Goal: Information Seeking & Learning: Find specific page/section

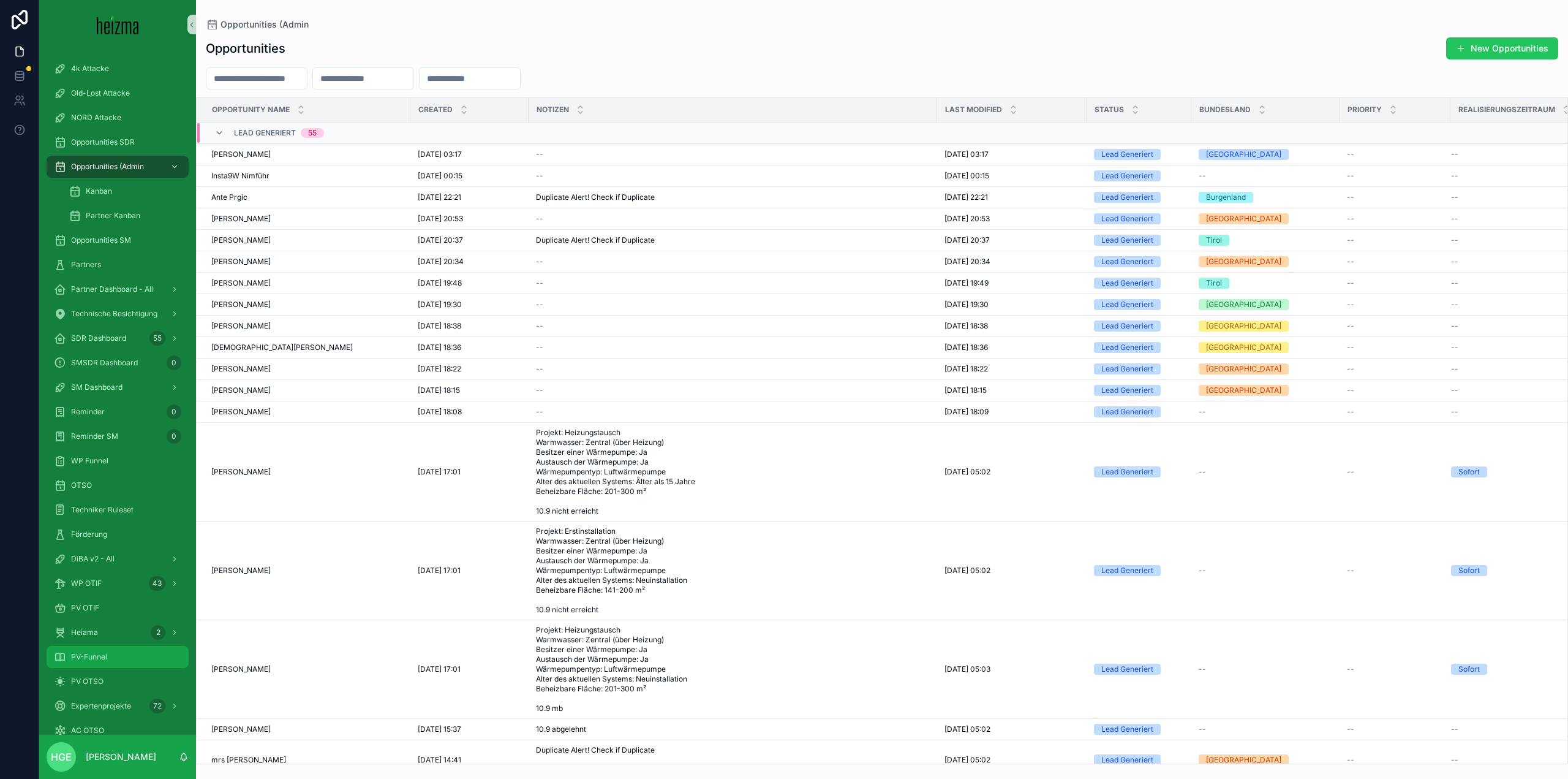
click at [111, 662] on div "PV-Funnel" at bounding box center [118, 657] width 128 height 20
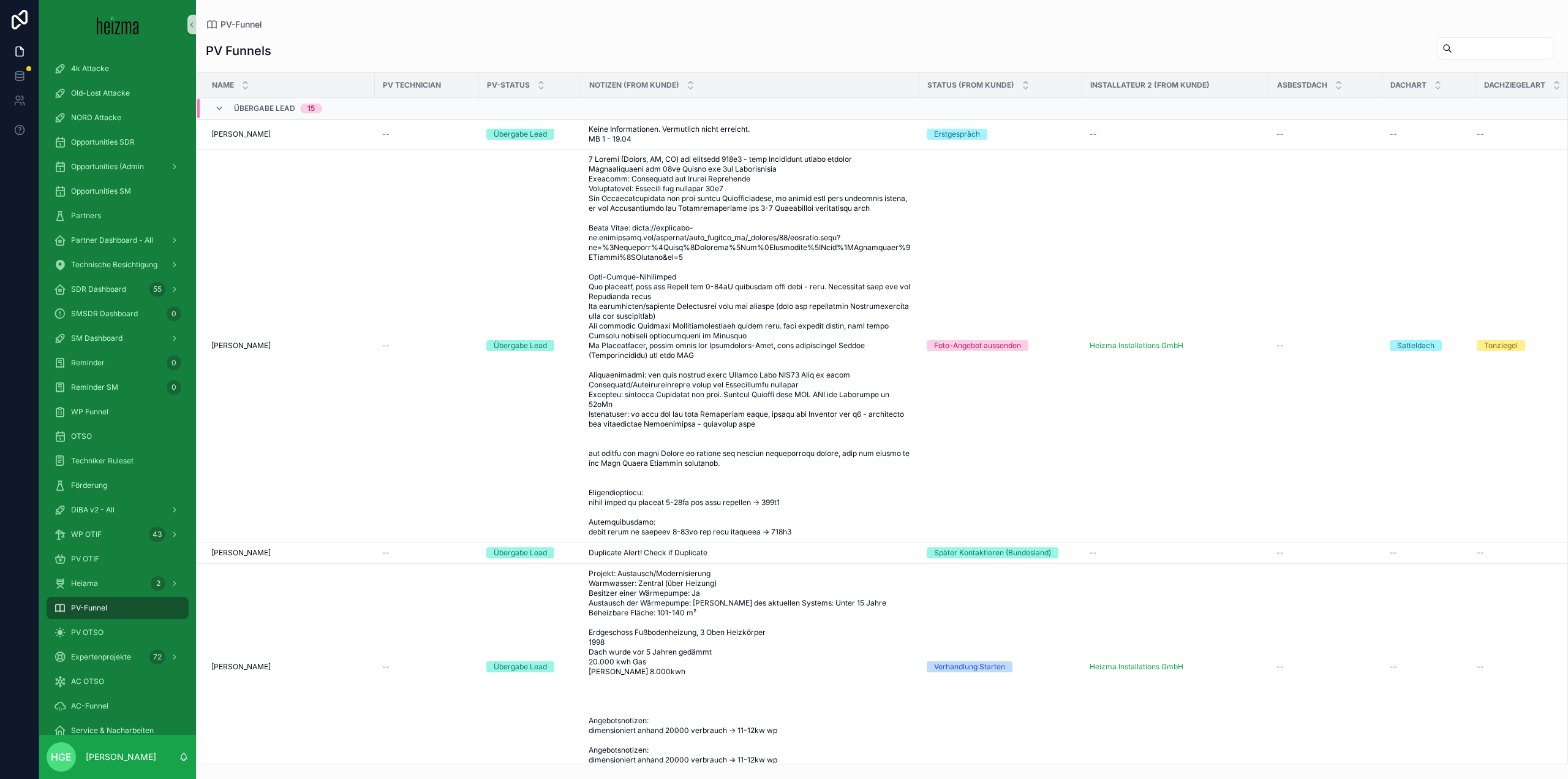
click at [1483, 52] on input "scrollable content" at bounding box center [1502, 48] width 100 height 17
type input "********"
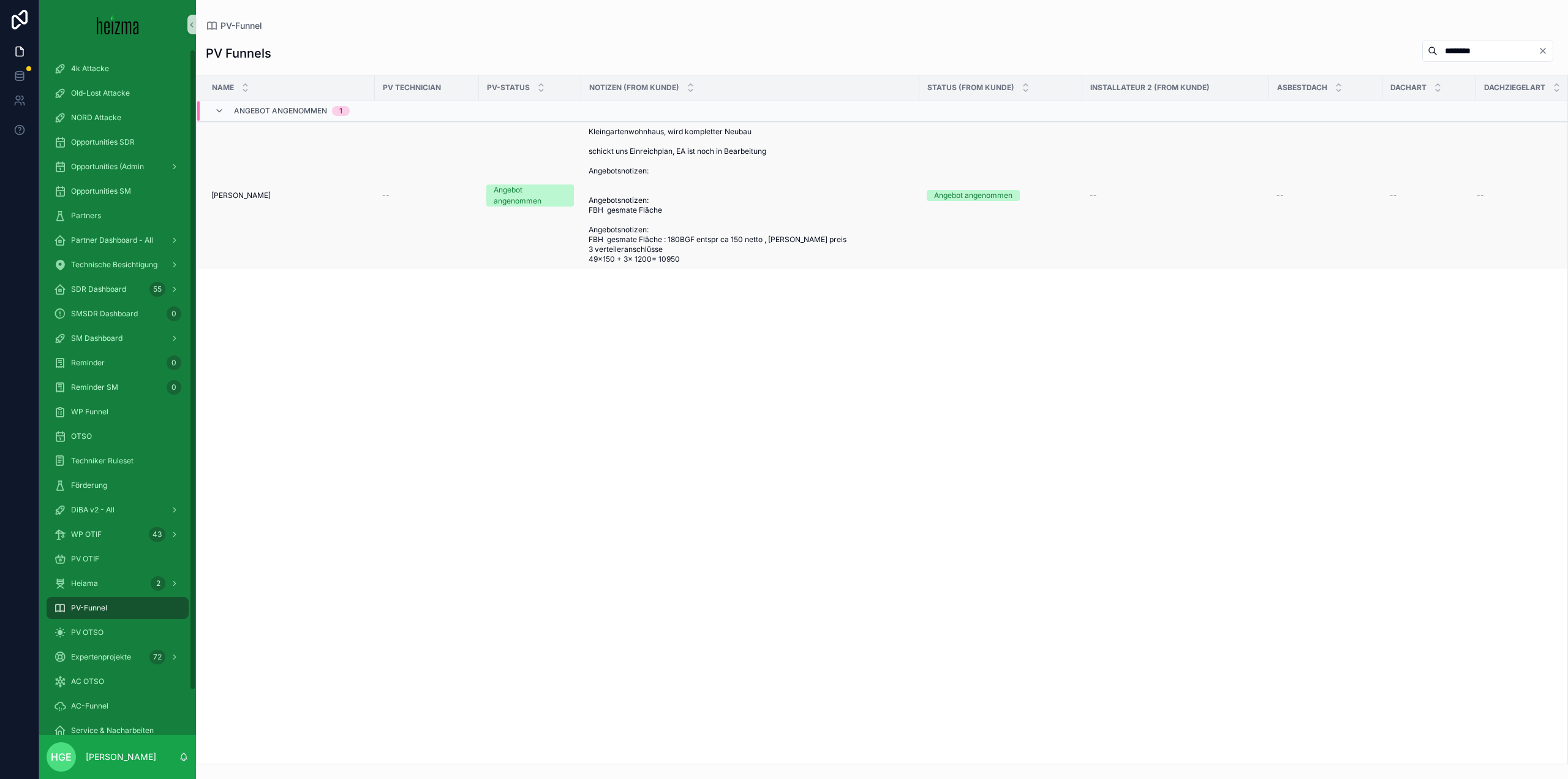
click at [266, 194] on span "[PERSON_NAME]" at bounding box center [241, 195] width 60 height 10
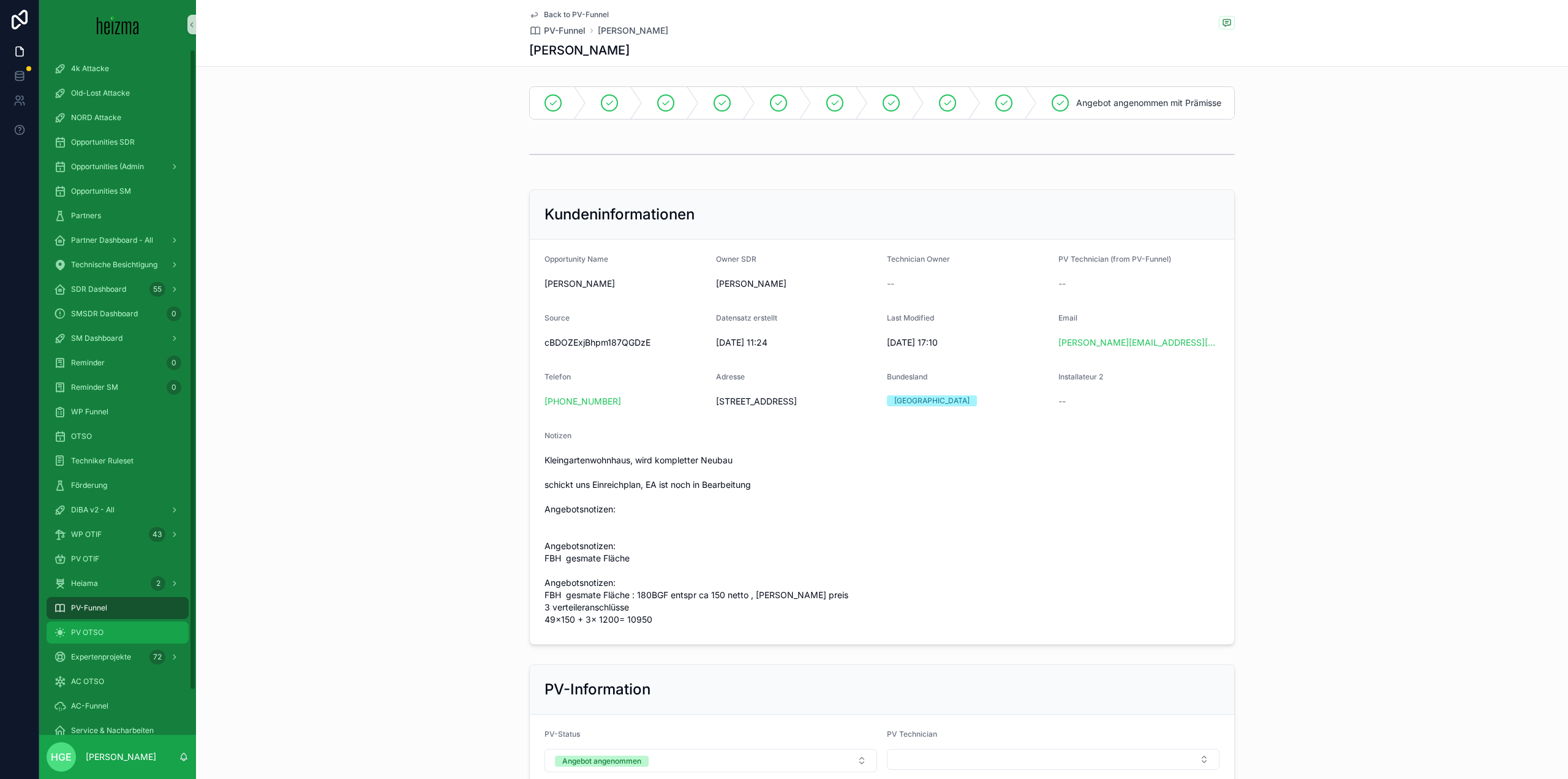
click at [93, 637] on div "PV OTSO" at bounding box center [118, 632] width 128 height 20
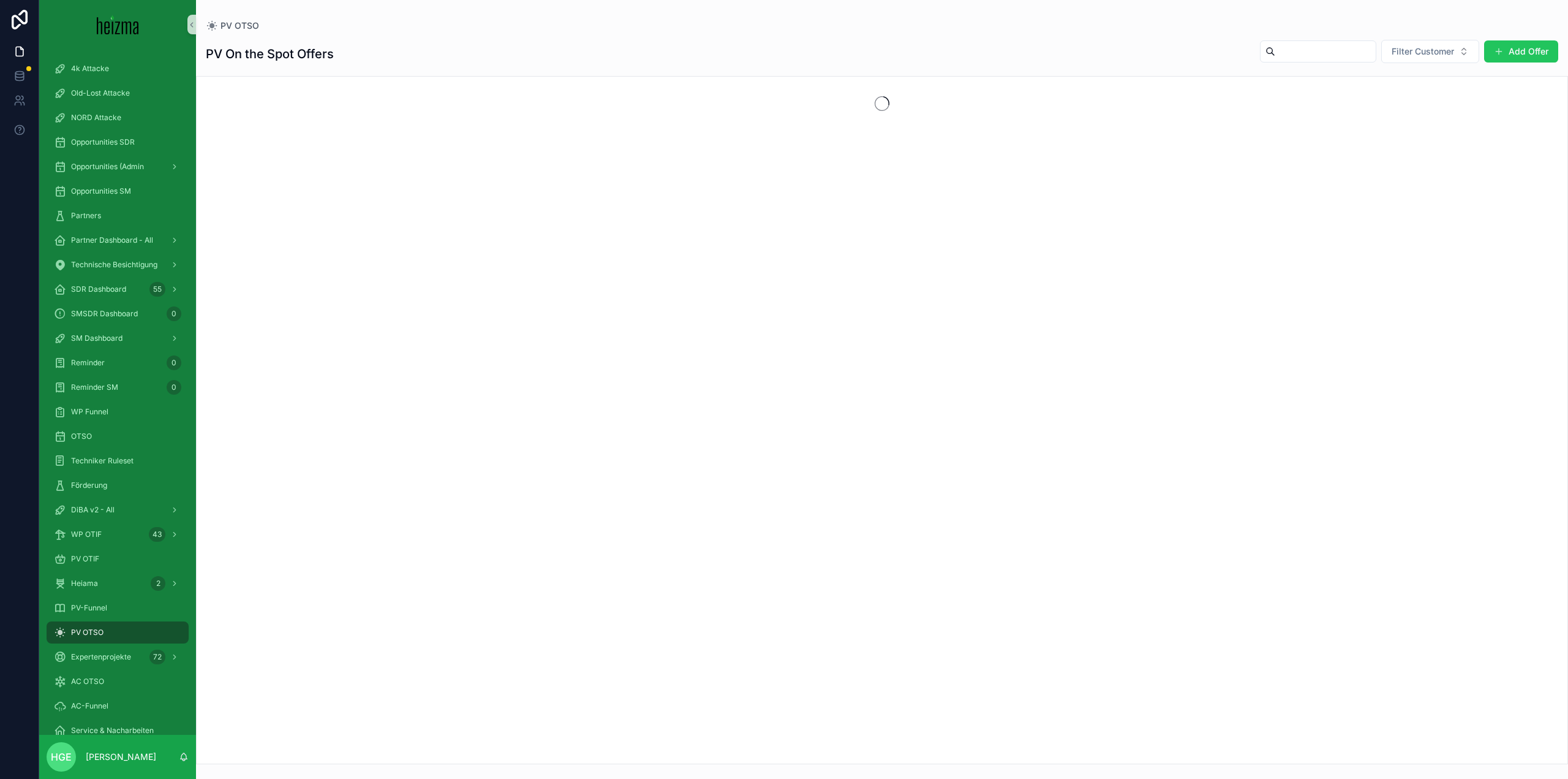
click at [1297, 58] on input "scrollable content" at bounding box center [1325, 51] width 100 height 17
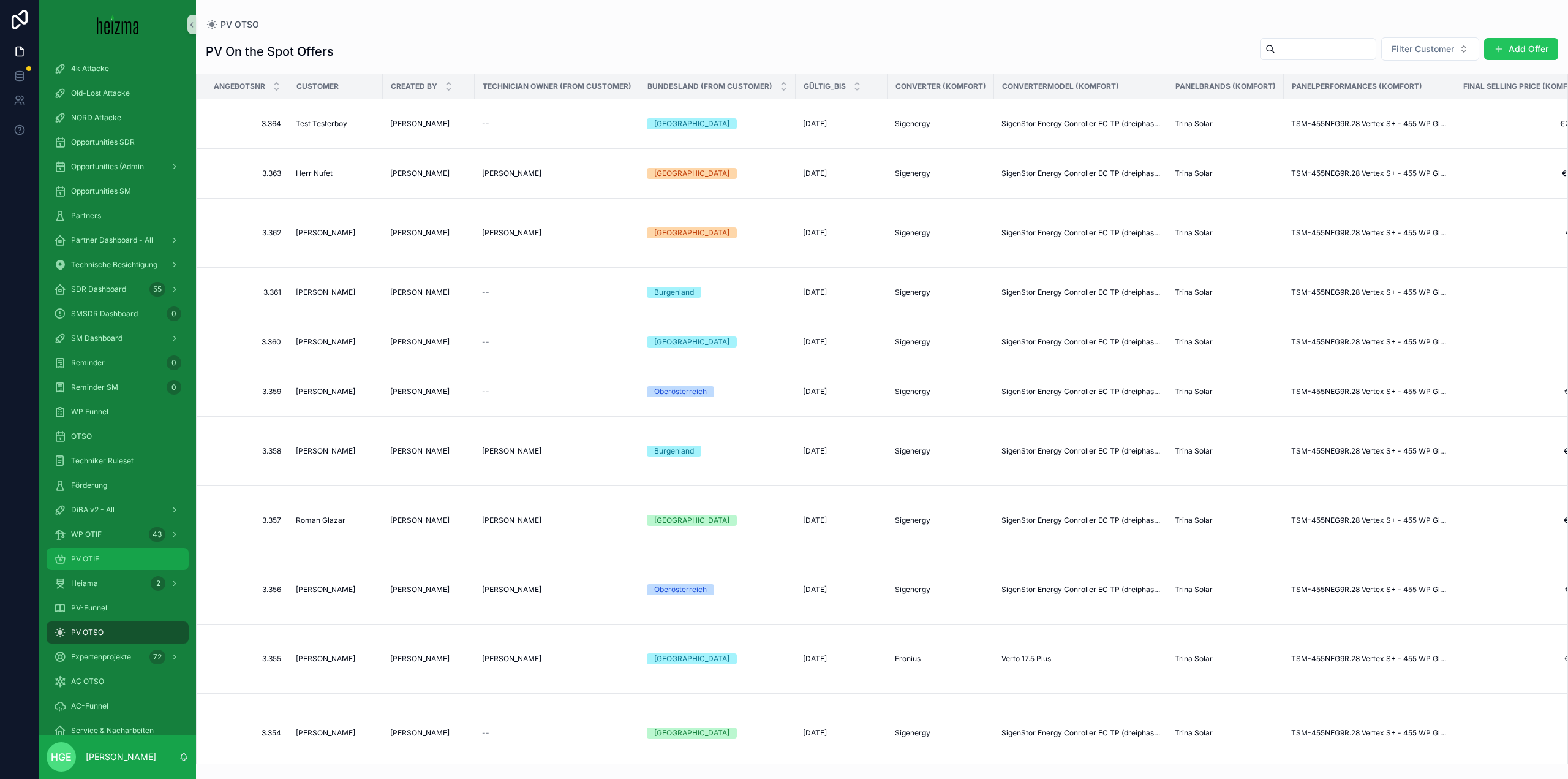
click at [117, 562] on div "PV OTIF" at bounding box center [118, 558] width 128 height 20
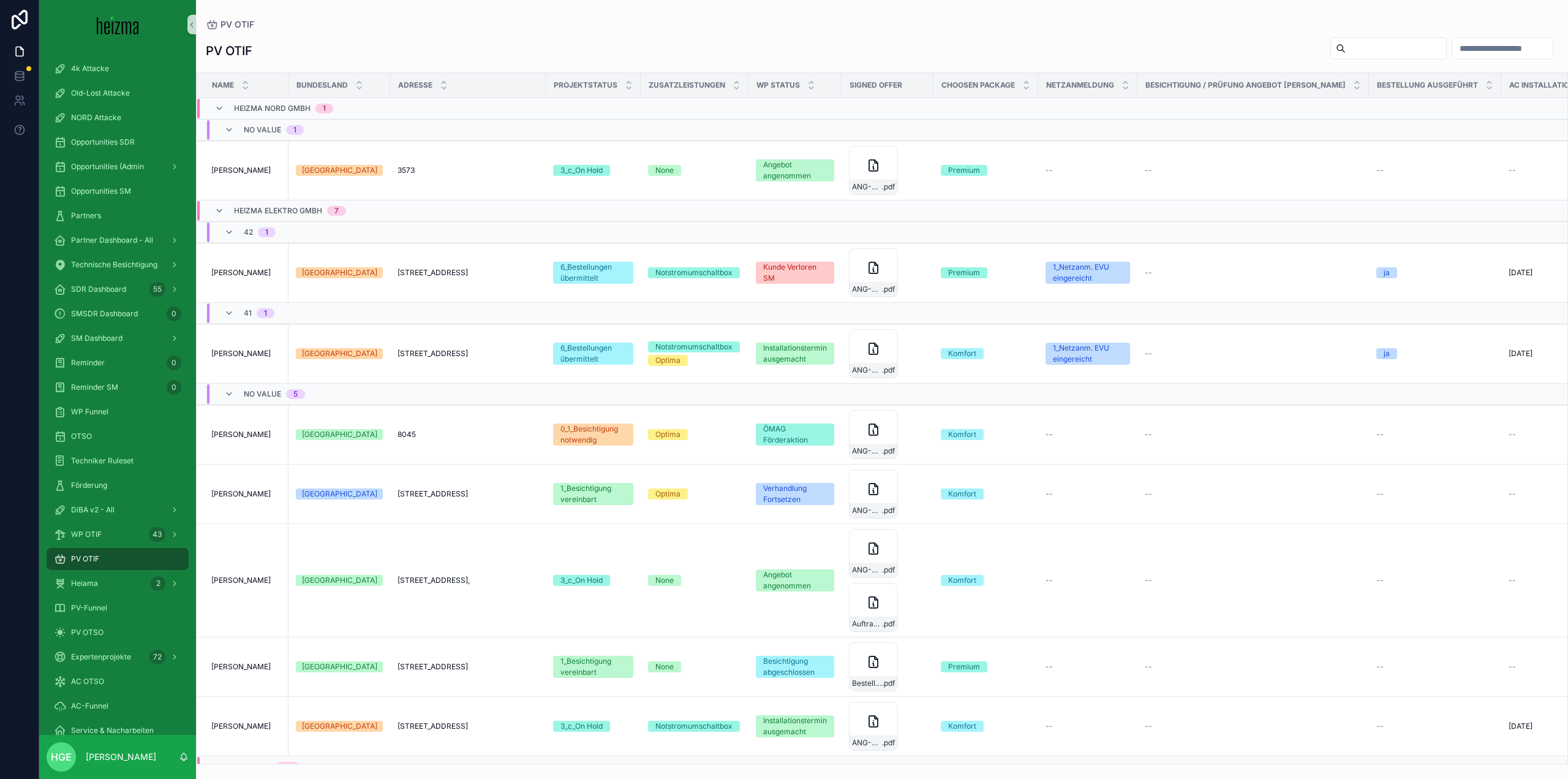
click at [1359, 49] on input "scrollable content" at bounding box center [1396, 48] width 100 height 17
type input "*****"
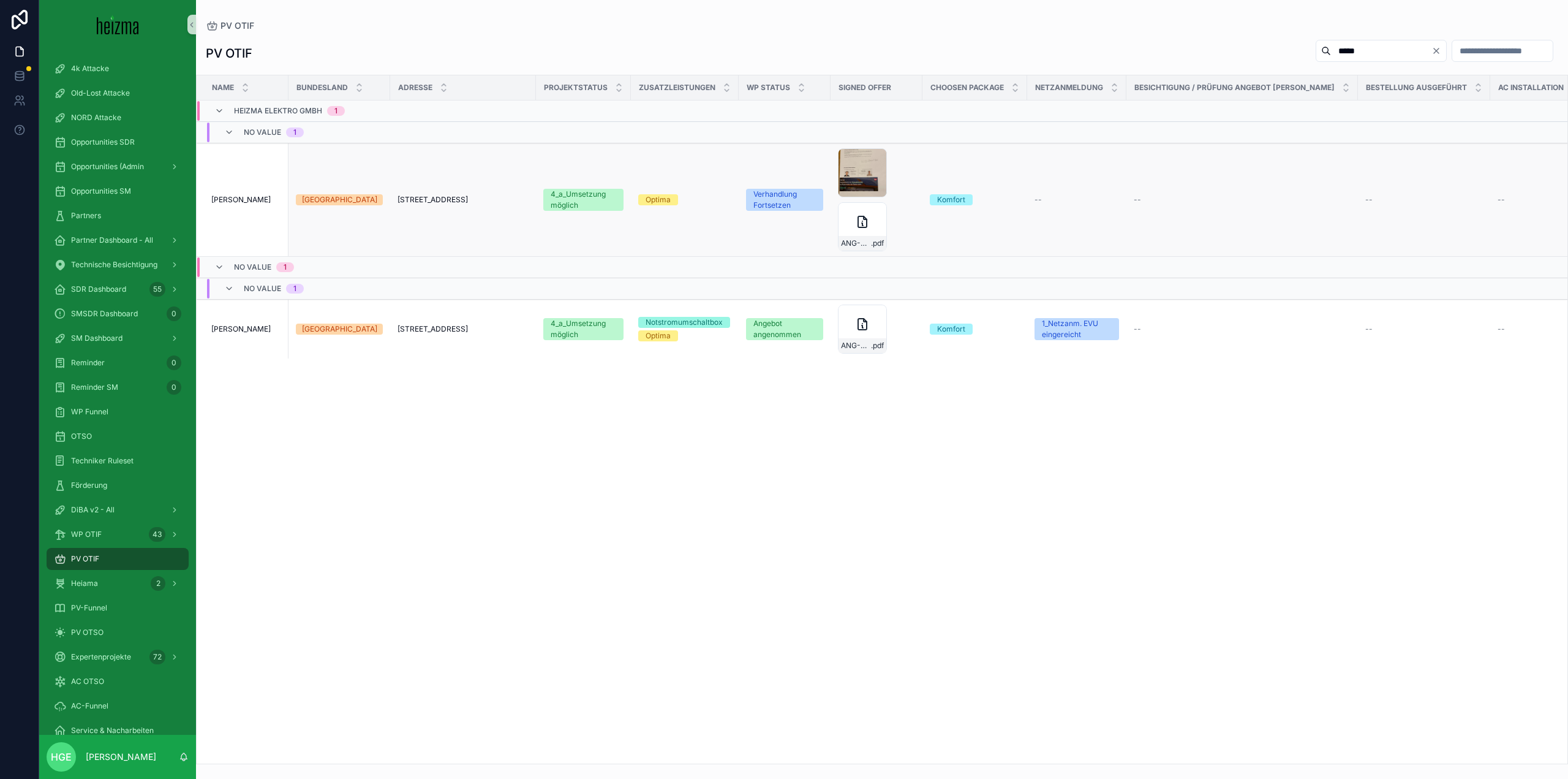
click at [252, 194] on td "[PERSON_NAME] [PERSON_NAME]" at bounding box center [242, 200] width 92 height 113
click at [247, 205] on td "[PERSON_NAME] [PERSON_NAME]" at bounding box center [242, 200] width 92 height 113
click at [249, 199] on span "[PERSON_NAME]" at bounding box center [241, 200] width 60 height 10
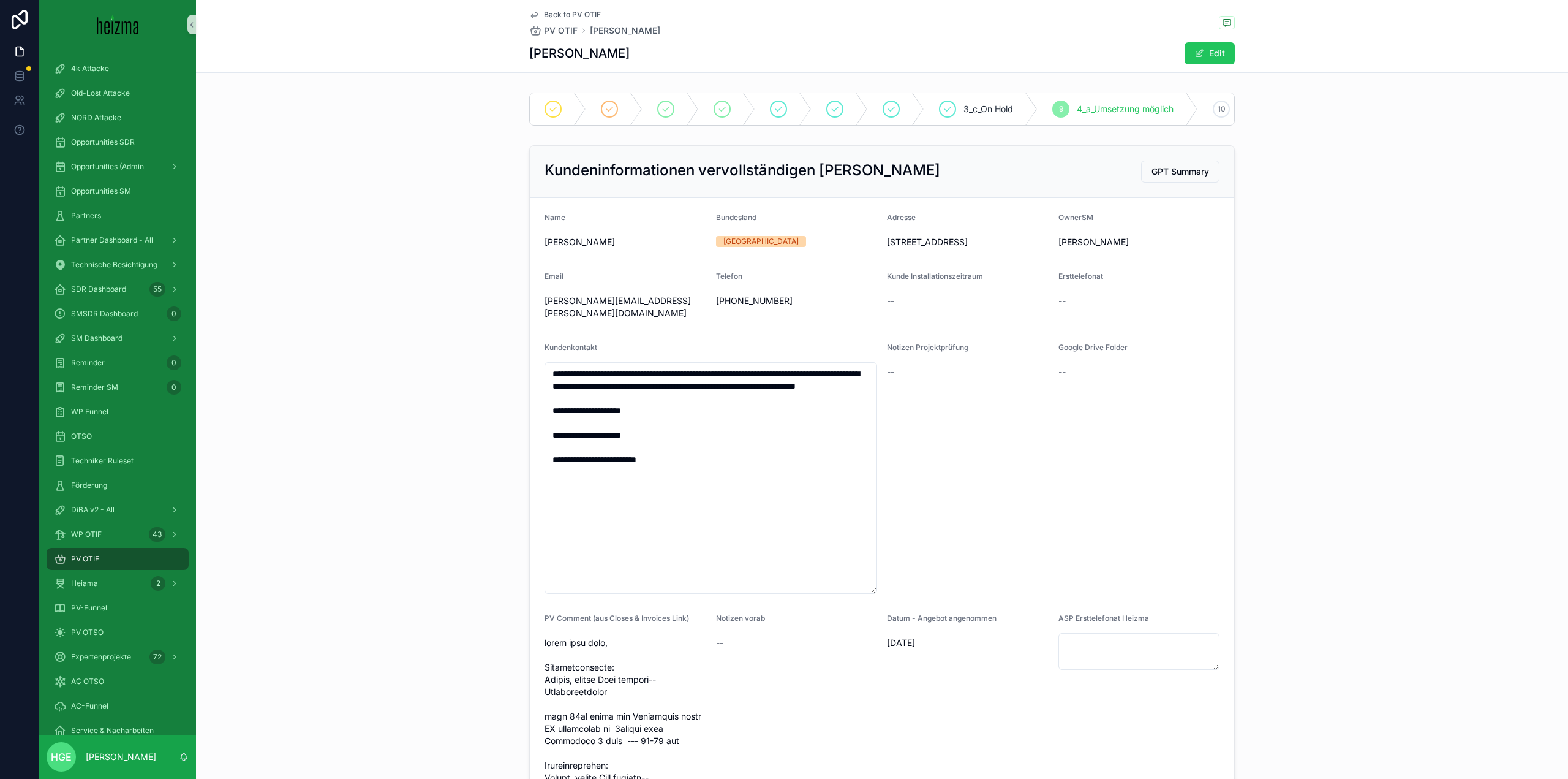
drag, startPoint x: 963, startPoint y: 264, endPoint x: 911, endPoint y: 258, distance: 52.3
click at [911, 248] on span "[STREET_ADDRESS]" at bounding box center [968, 242] width 162 height 12
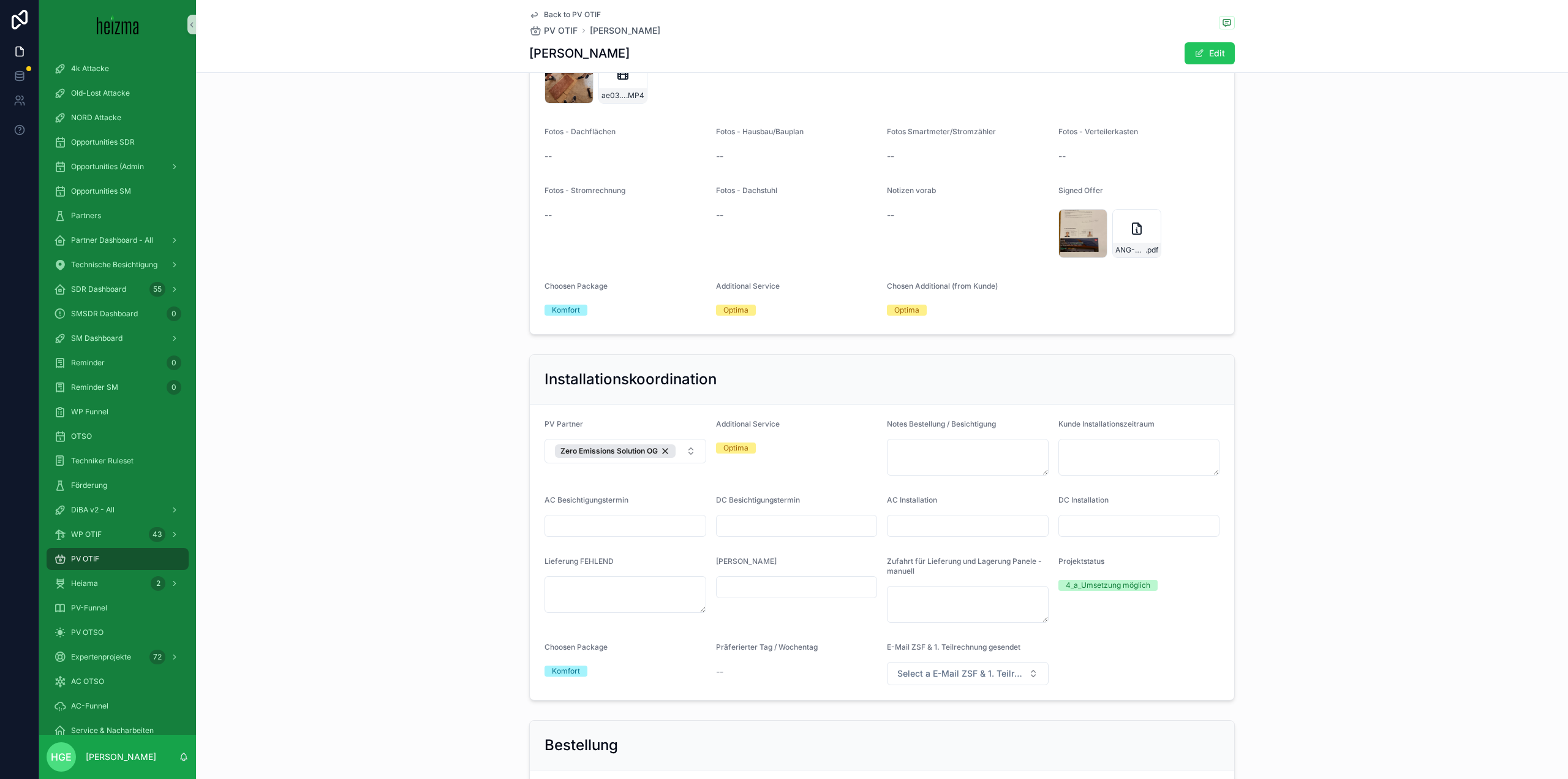
scroll to position [4491, 0]
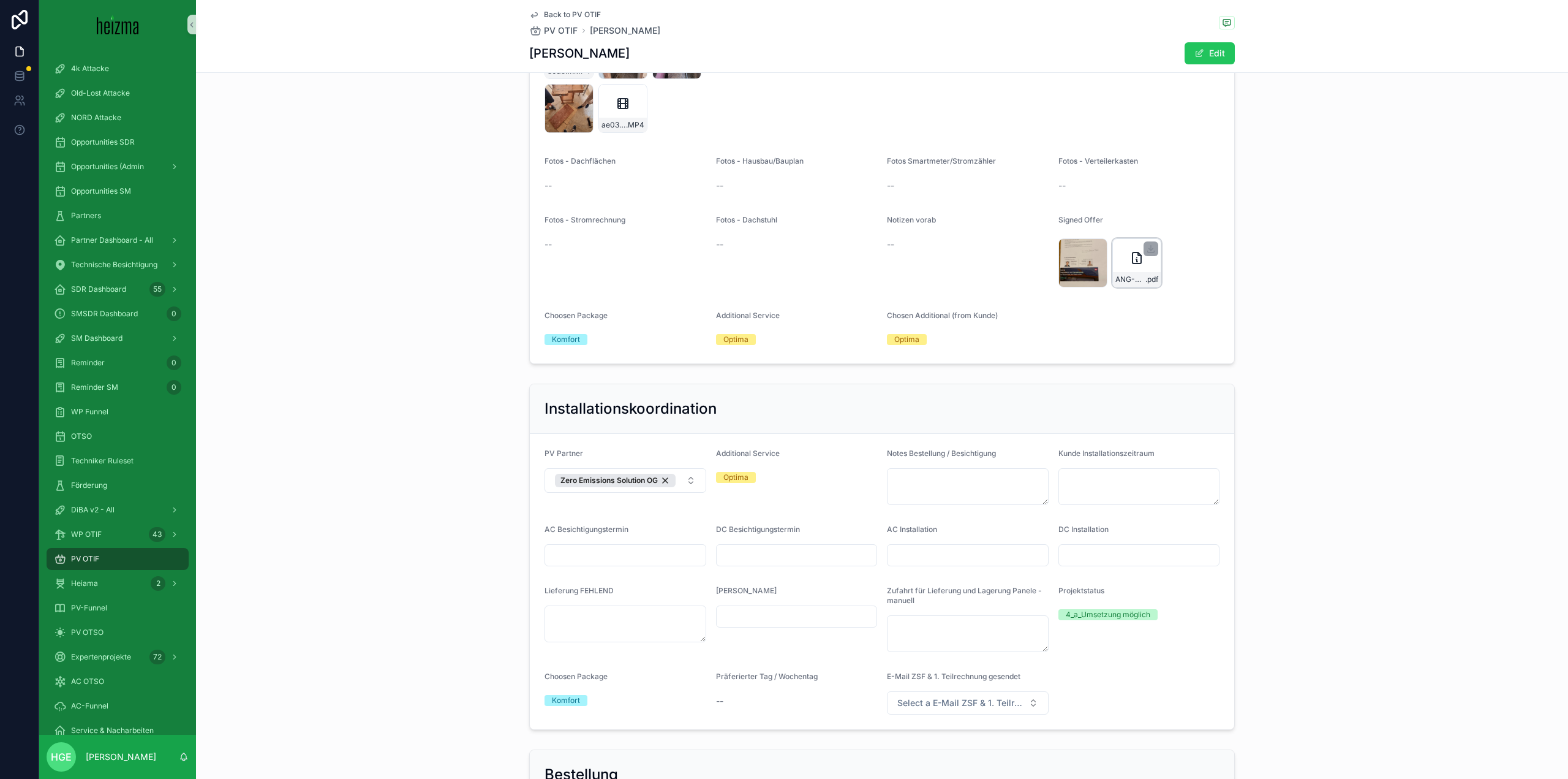
click at [1130, 265] on icon "scrollable content" at bounding box center [1136, 258] width 14 height 14
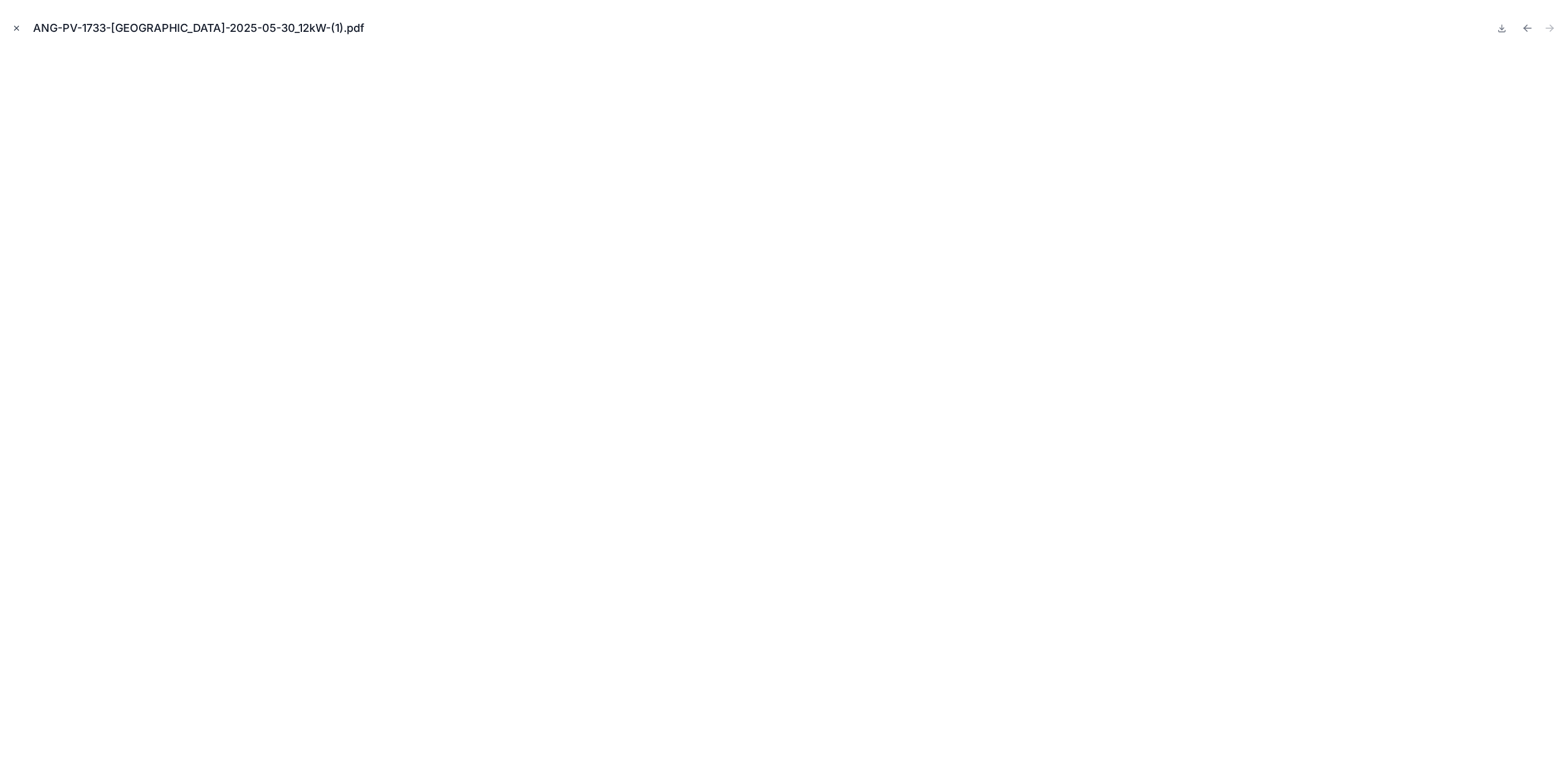
click at [20, 28] on icon "Close modal" at bounding box center [16, 28] width 8 height 8
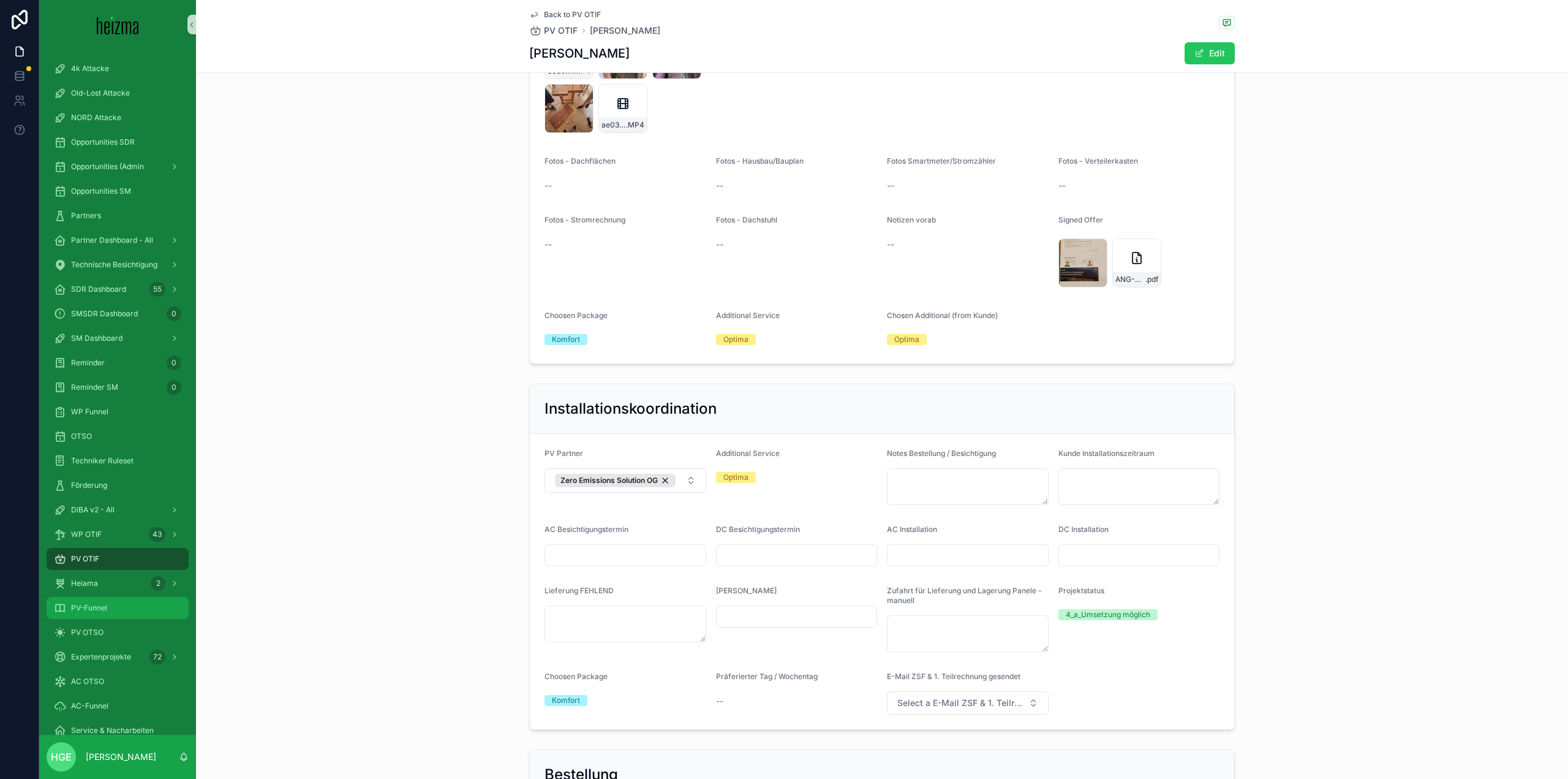
click at [126, 609] on div "PV-Funnel" at bounding box center [118, 608] width 128 height 20
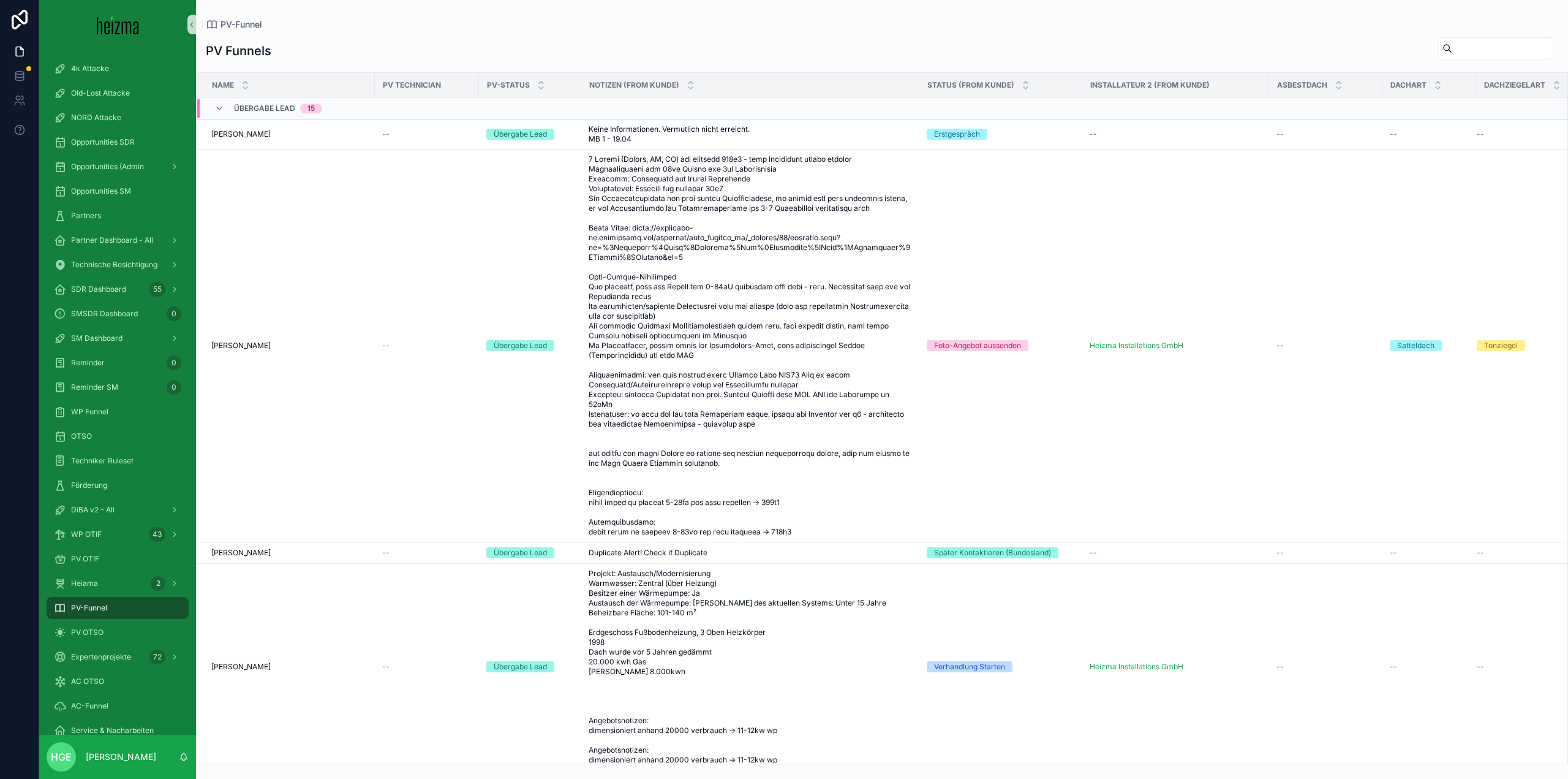
click at [1457, 45] on input "scrollable content" at bounding box center [1502, 48] width 100 height 17
type input "********"
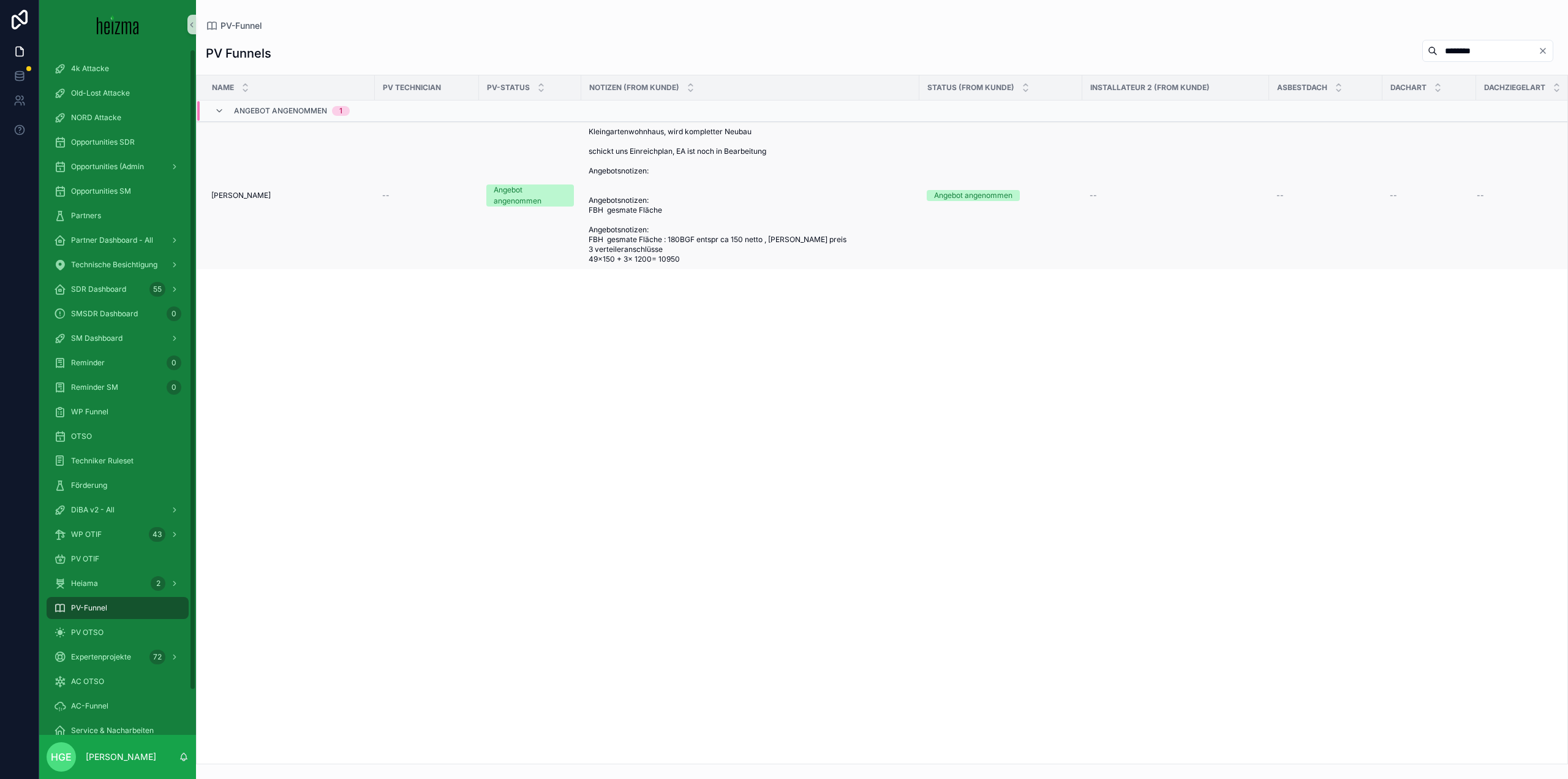
click at [229, 190] on td "[PERSON_NAME] [PERSON_NAME]" at bounding box center [286, 196] width 178 height 148
click at [229, 193] on span "[PERSON_NAME]" at bounding box center [241, 195] width 60 height 10
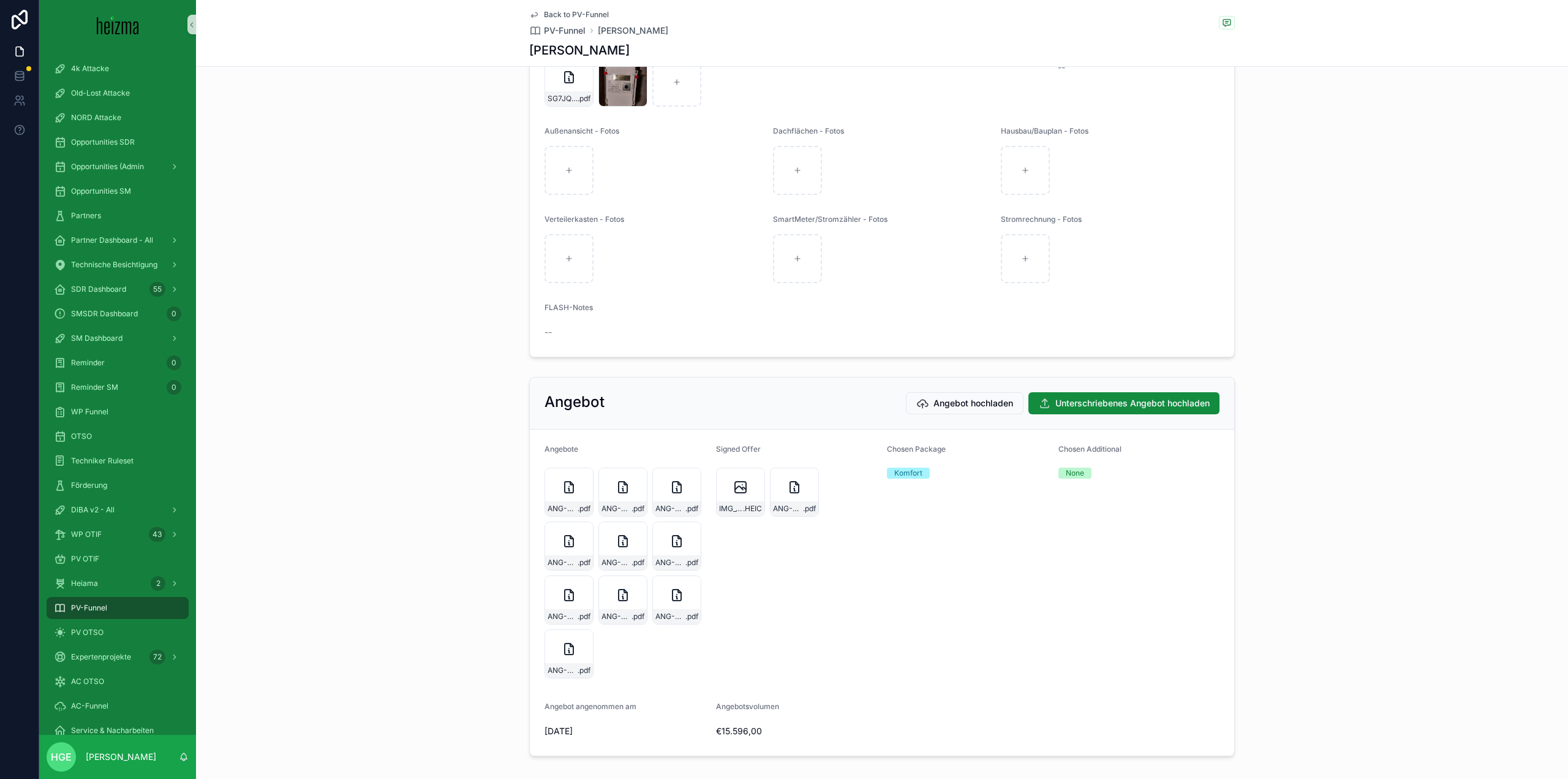
scroll to position [2084, 0]
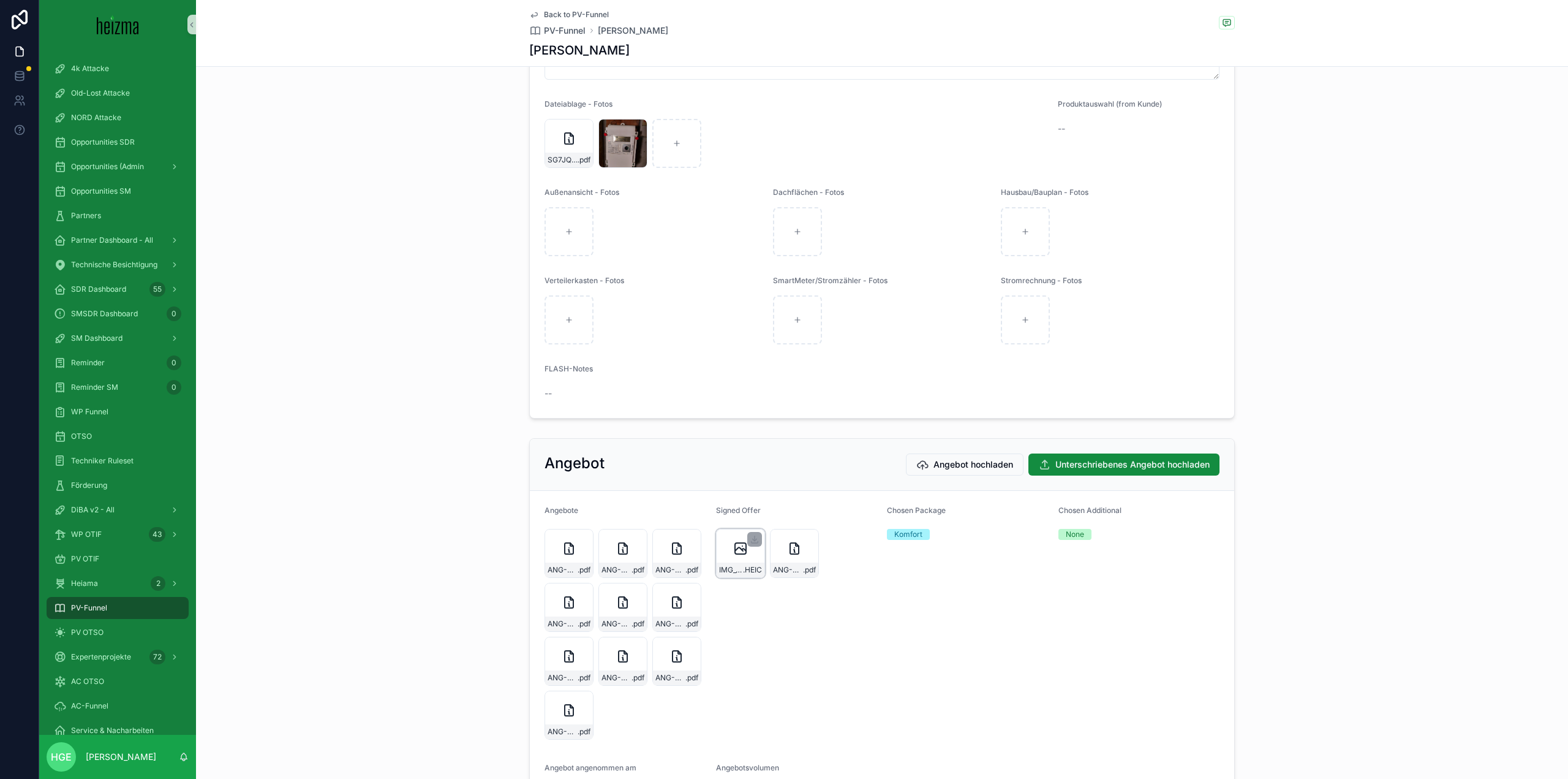
click at [733, 556] on icon "scrollable content" at bounding box center [740, 548] width 14 height 14
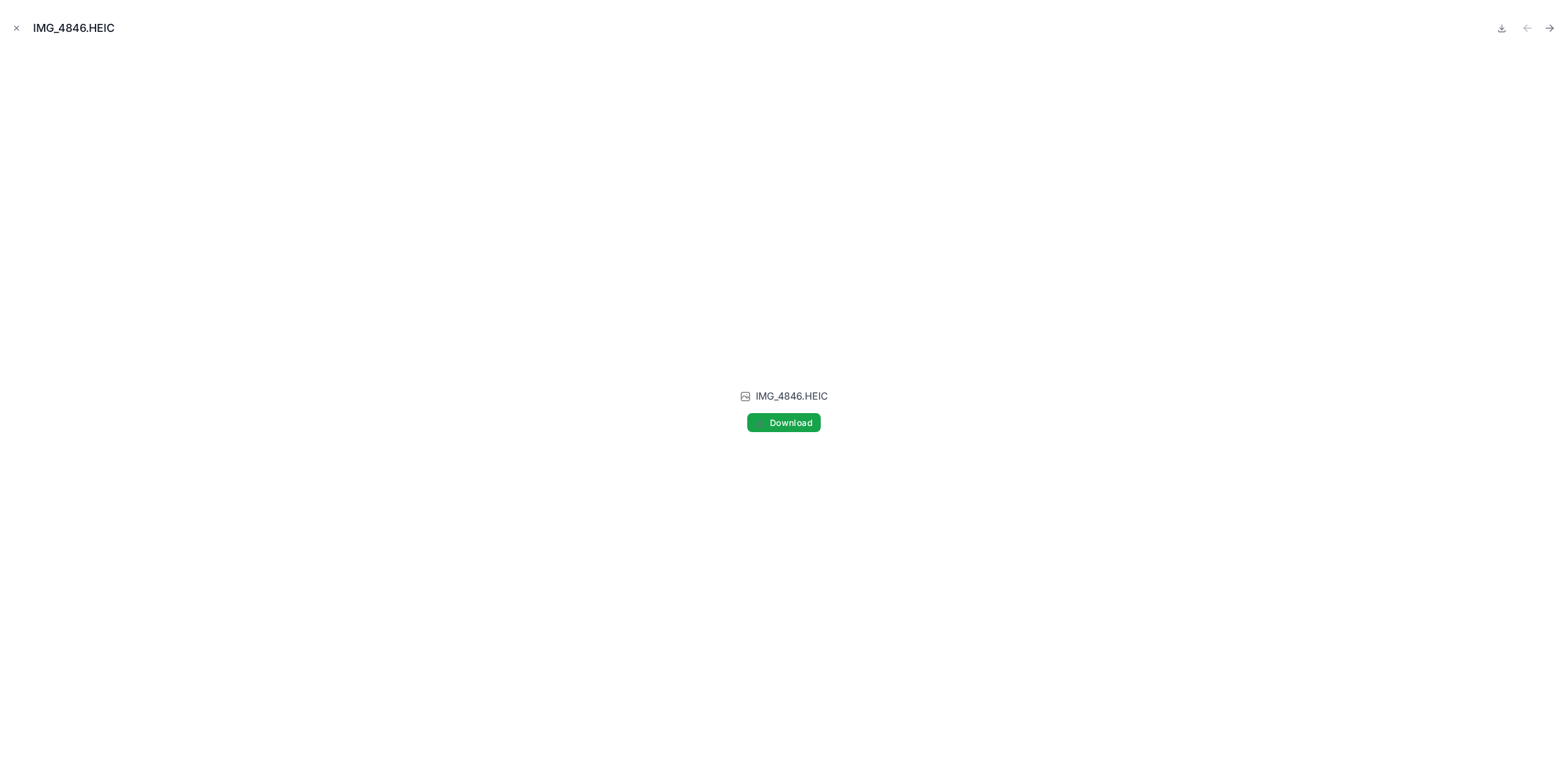
click at [794, 428] on button "Download" at bounding box center [783, 422] width 73 height 20
click at [12, 31] on icon "Close modal" at bounding box center [16, 28] width 8 height 8
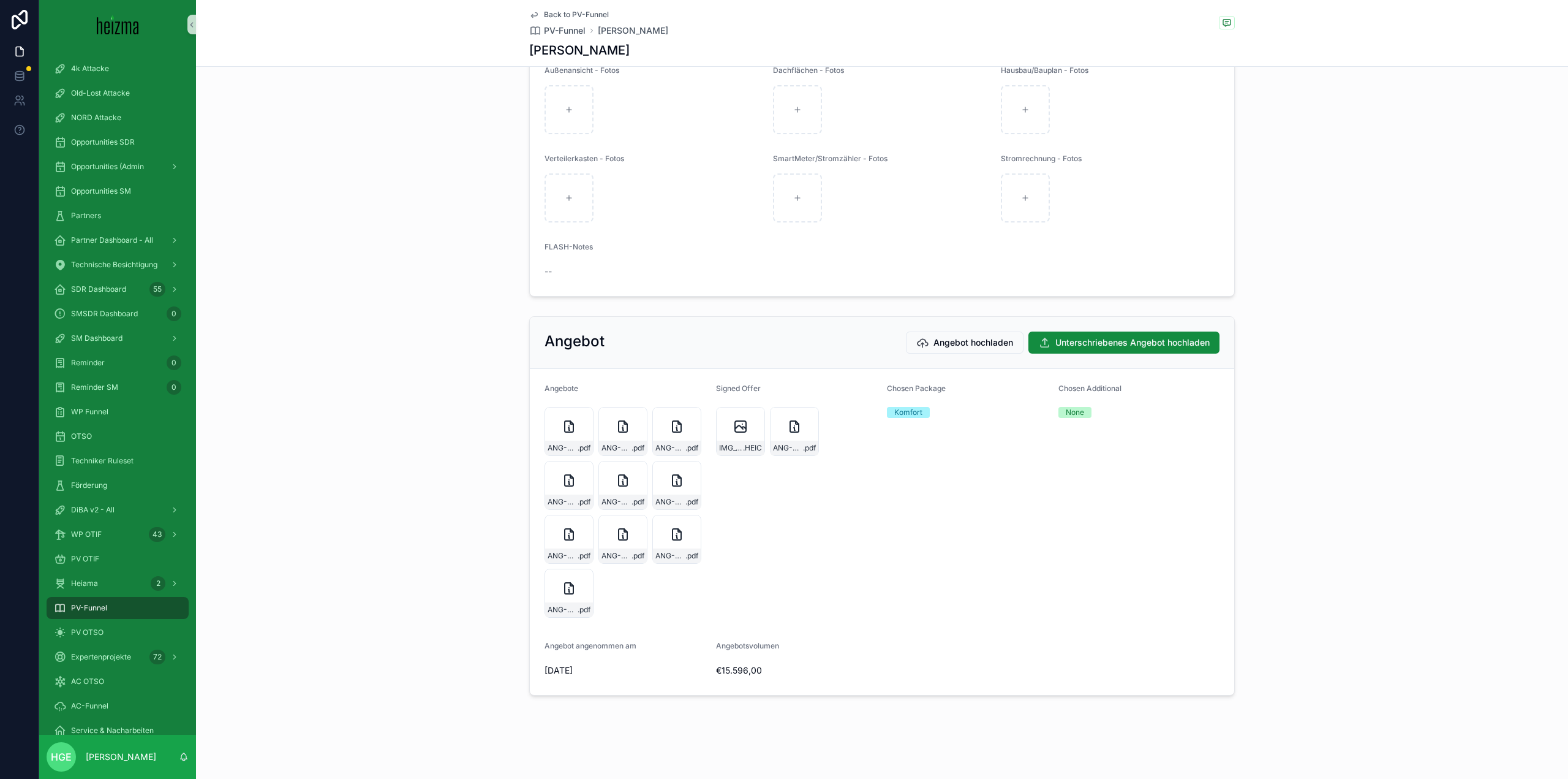
scroll to position [2215, 0]
click at [794, 437] on div "ANG-PV-3041-Johannes-2025-07-23 .pdf" at bounding box center [794, 431] width 49 height 49
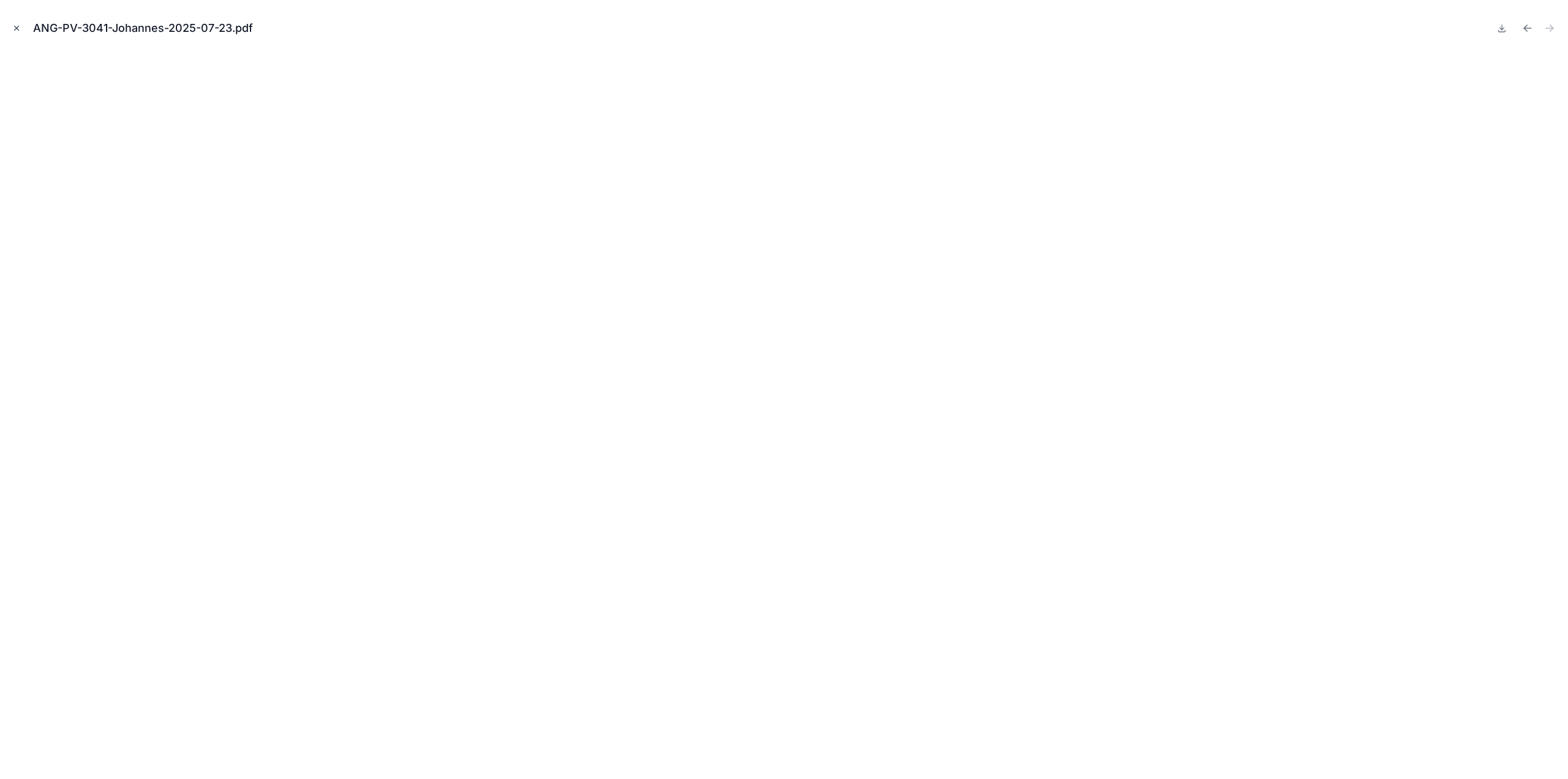
click at [19, 26] on icon "Close modal" at bounding box center [16, 28] width 4 height 4
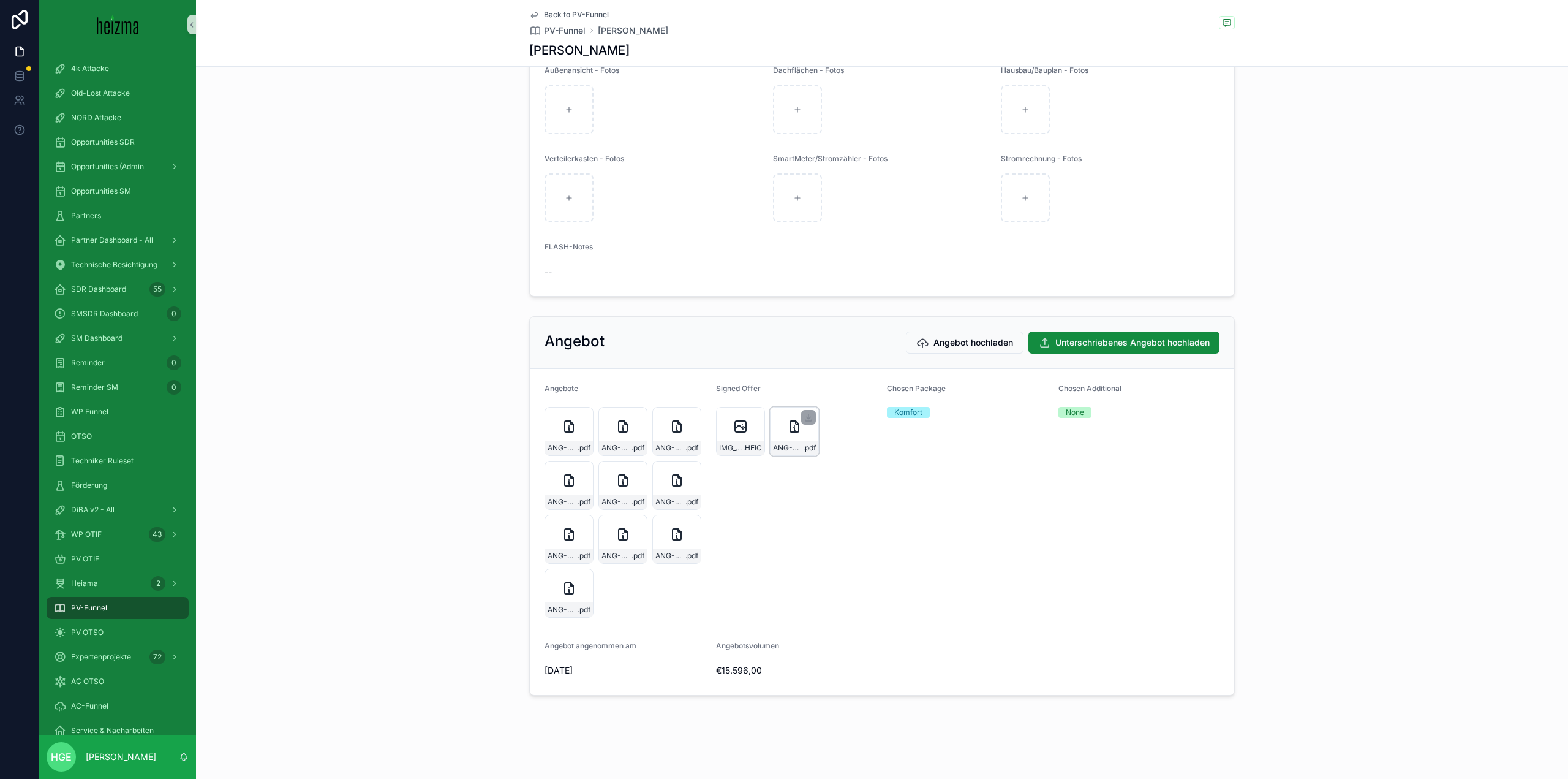
click at [778, 427] on div "ANG-PV-3041-Johannes-2025-07-23 .pdf" at bounding box center [794, 431] width 49 height 49
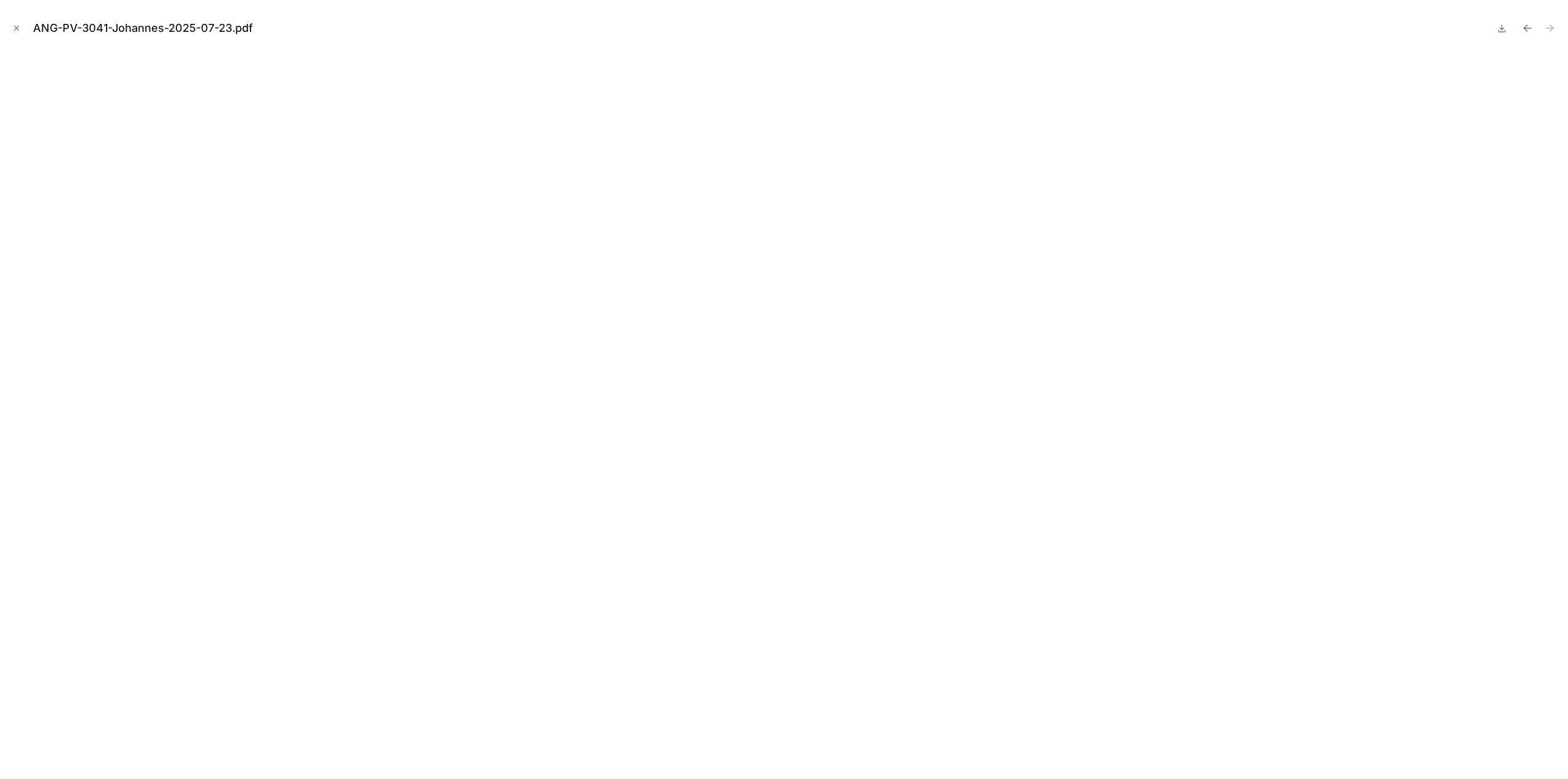
drag, startPoint x: 18, startPoint y: 24, endPoint x: 557, endPoint y: 38, distance: 539.2
click at [18, 25] on icon "Close modal" at bounding box center [16, 28] width 8 height 8
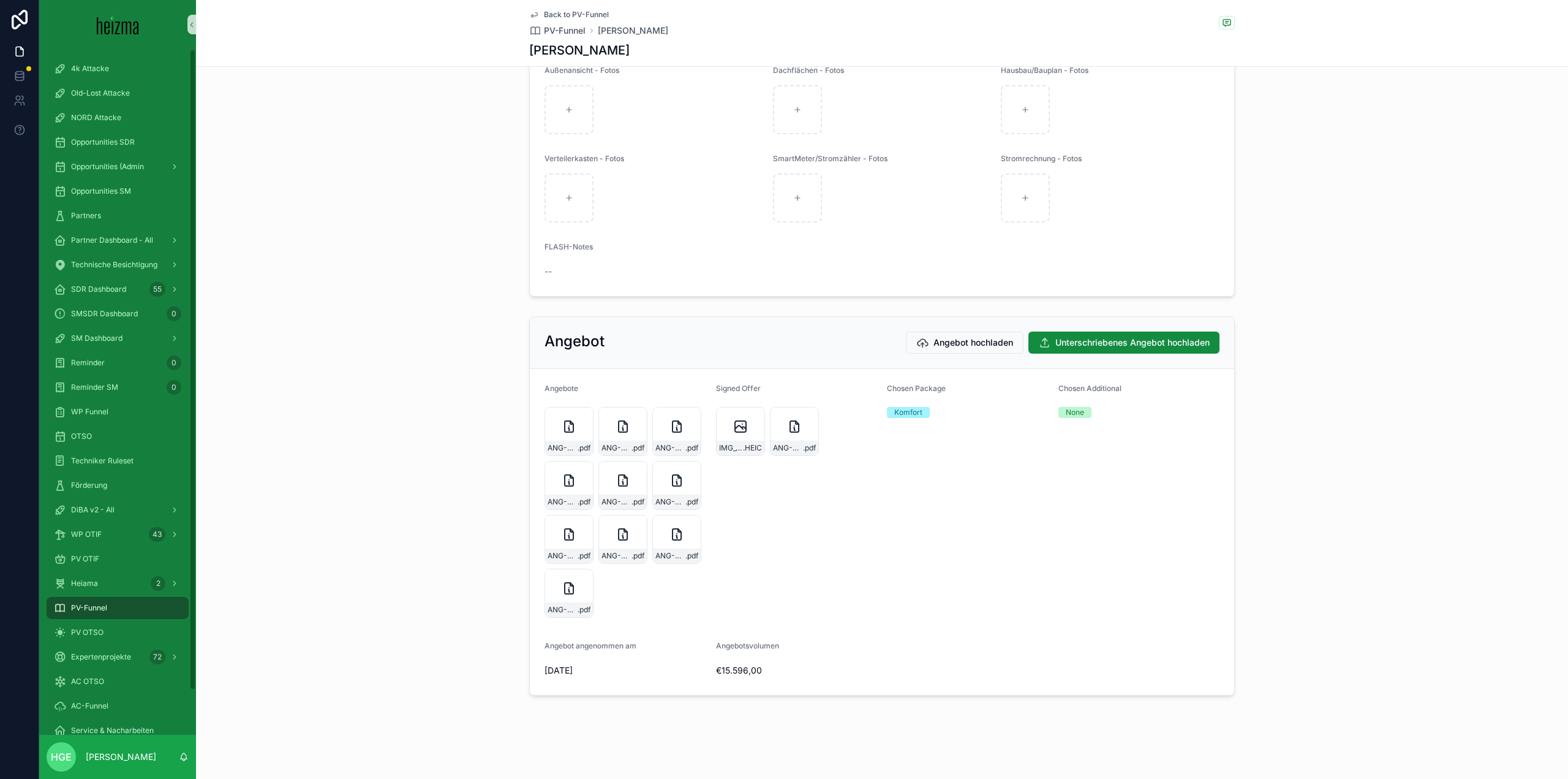
click at [119, 605] on div "PV-Funnel" at bounding box center [118, 608] width 128 height 20
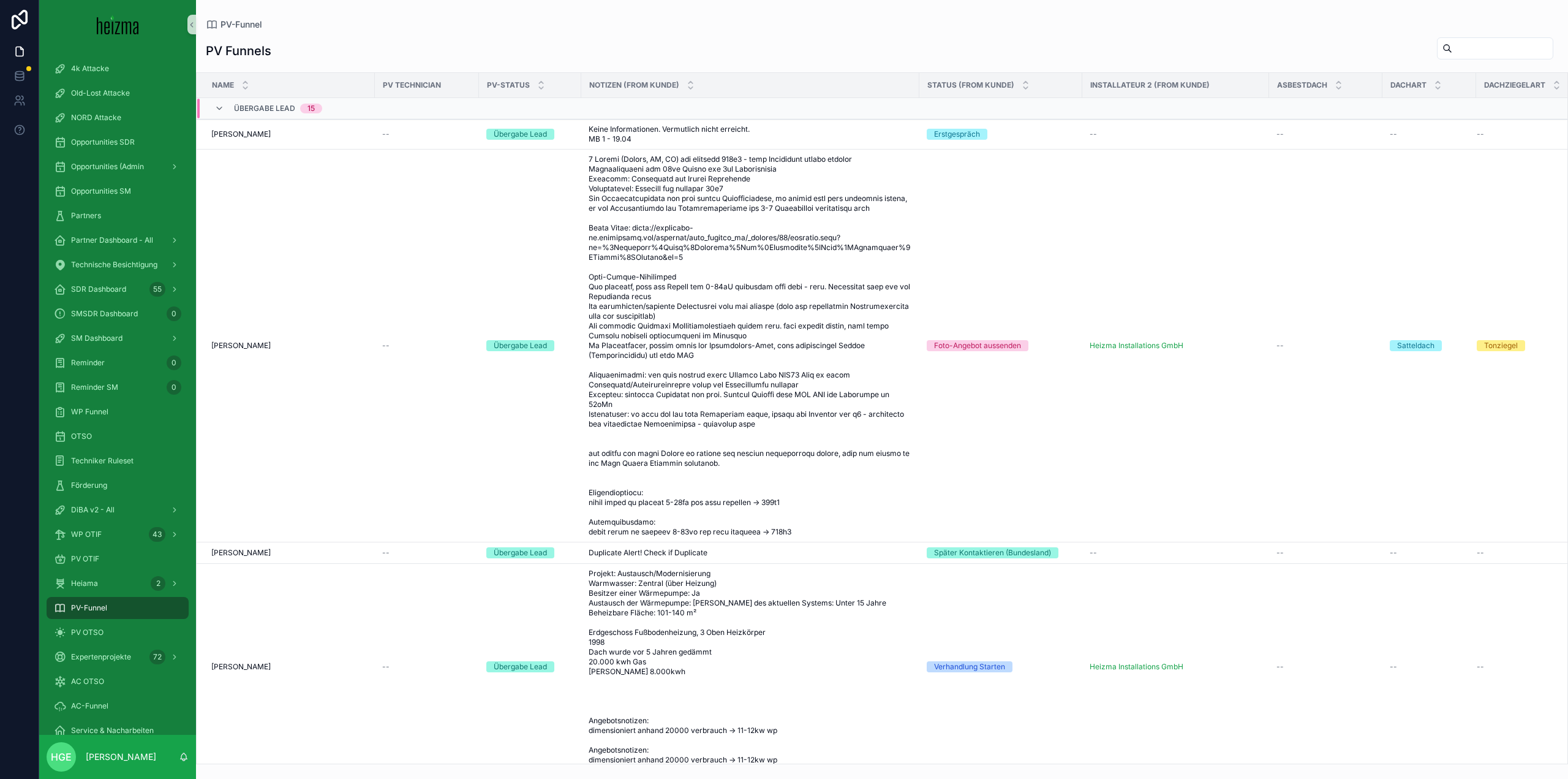
click at [1452, 52] on input "scrollable content" at bounding box center [1502, 48] width 100 height 17
type input "**********"
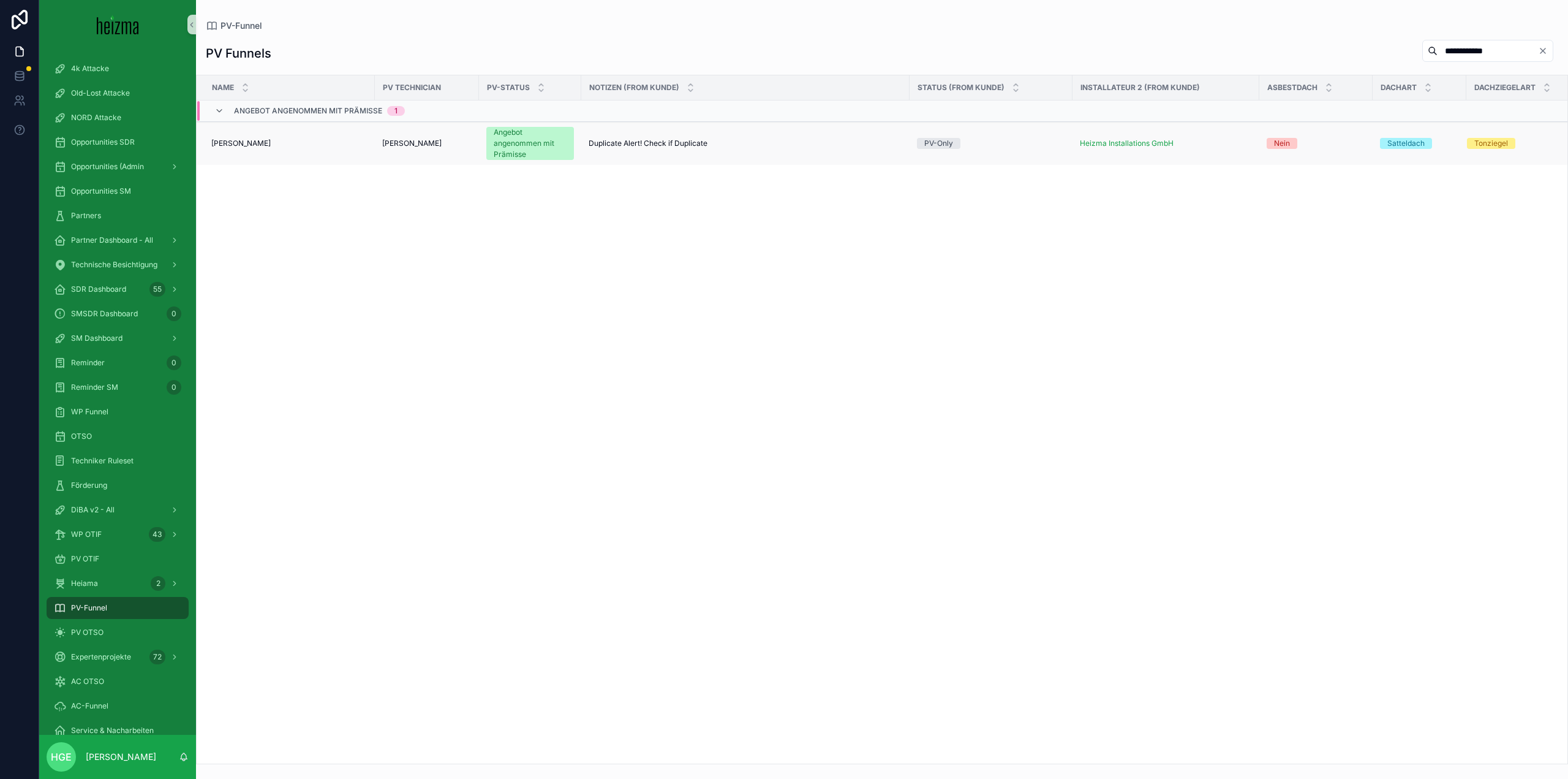
click at [237, 139] on span "[PERSON_NAME]" at bounding box center [241, 144] width 60 height 10
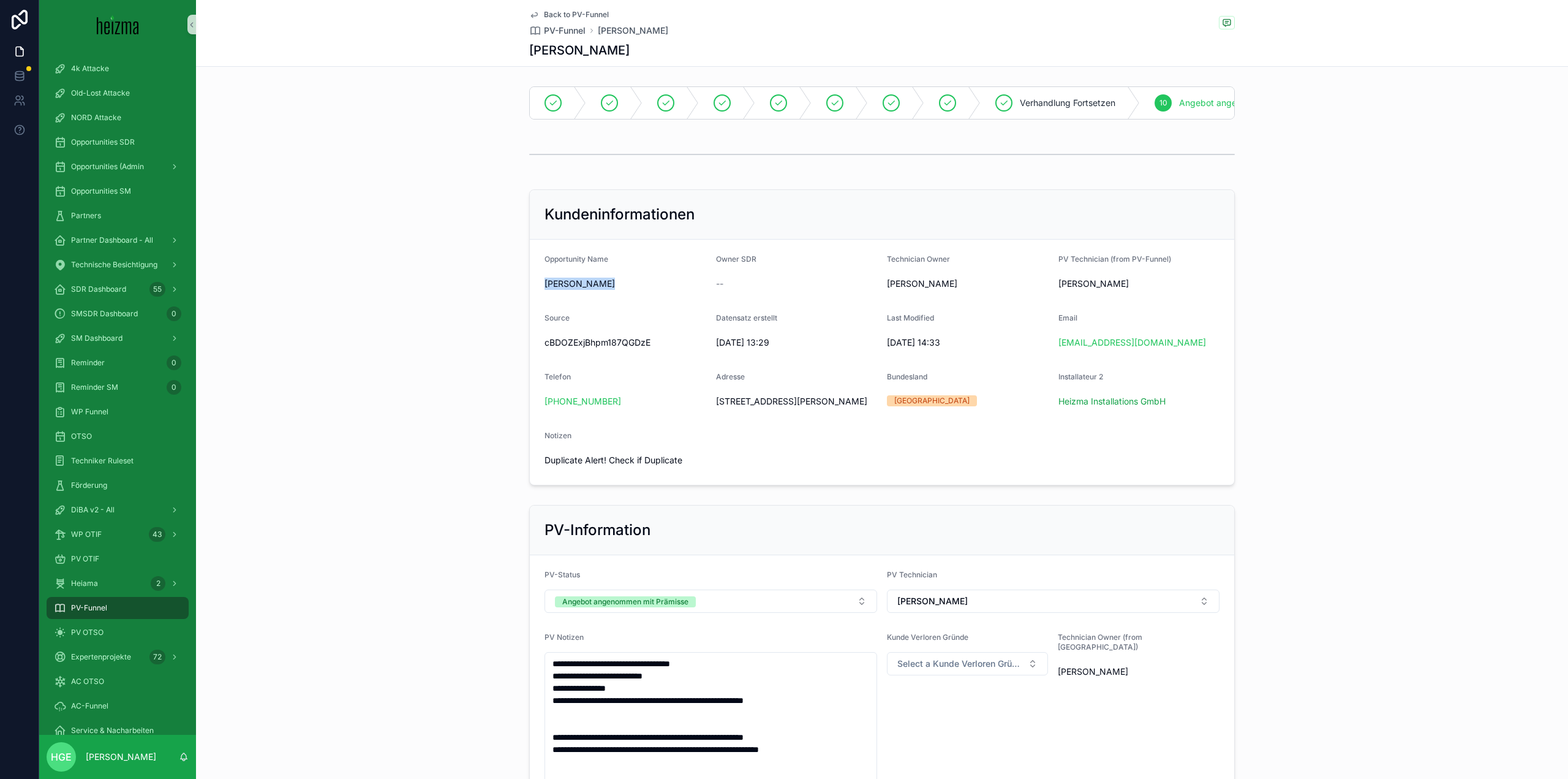
drag, startPoint x: 532, startPoint y: 290, endPoint x: 472, endPoint y: 293, distance: 60.1
click at [472, 293] on div "Kundeninformationen Opportunity Name [PERSON_NAME] Owner SDR -- Technician Owne…" at bounding box center [881, 337] width 1372 height 306
copy span "[PERSON_NAME]"
click at [97, 628] on span "PV OTSO" at bounding box center [87, 633] width 32 height 10
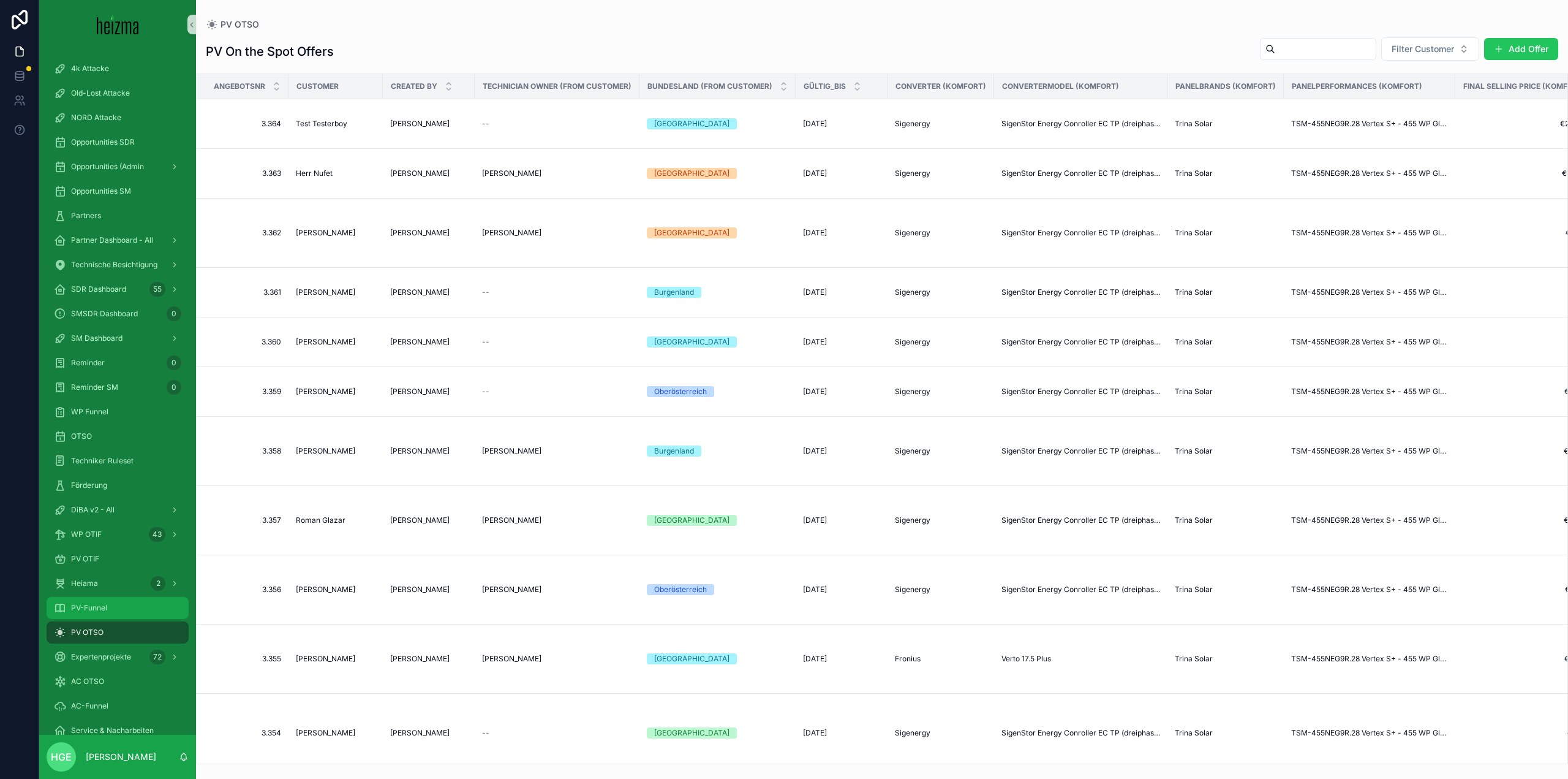
click at [90, 599] on div "PV-Funnel" at bounding box center [118, 608] width 128 height 20
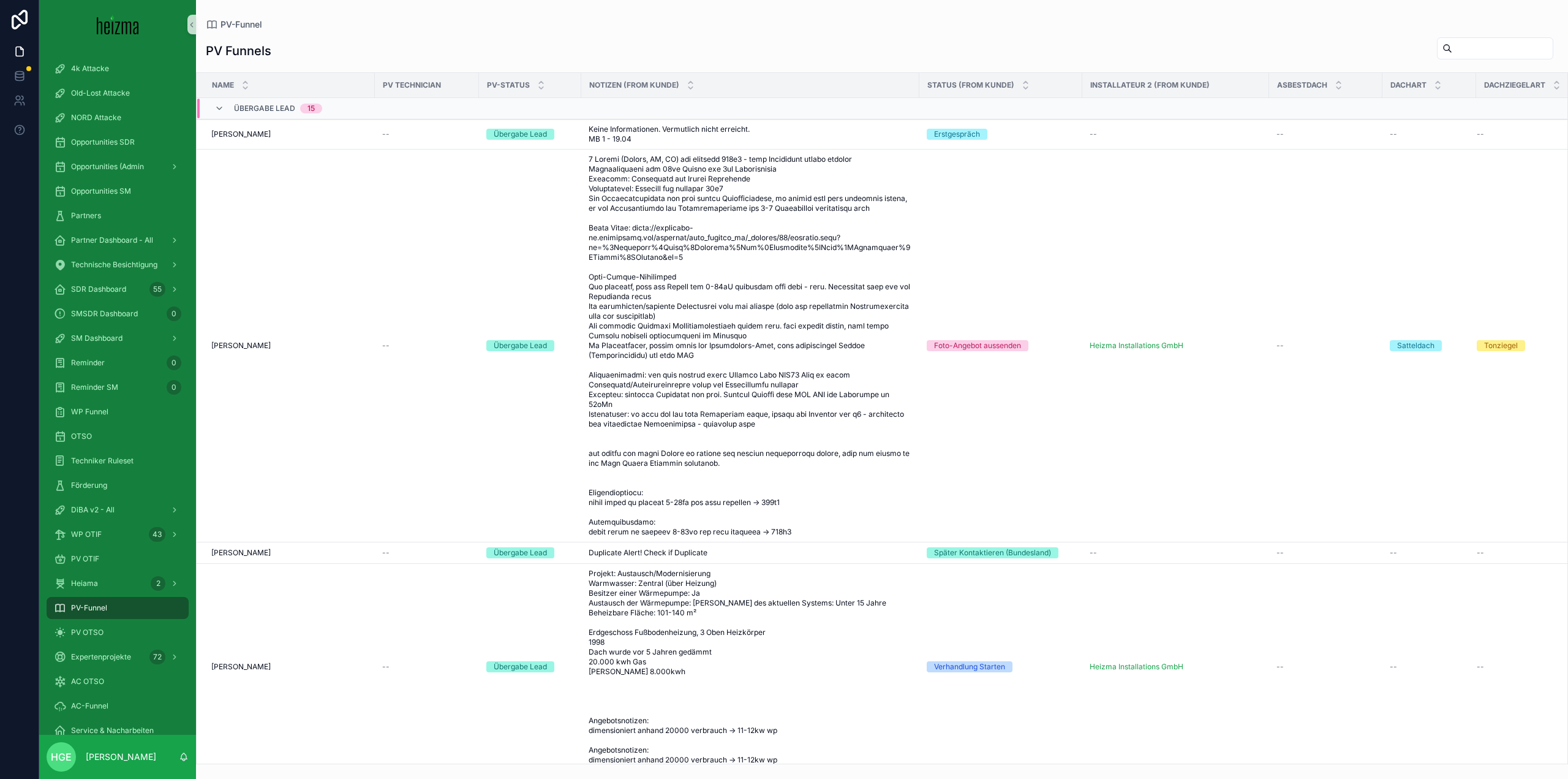
click at [1496, 52] on input "scrollable content" at bounding box center [1502, 48] width 100 height 17
type input "**********"
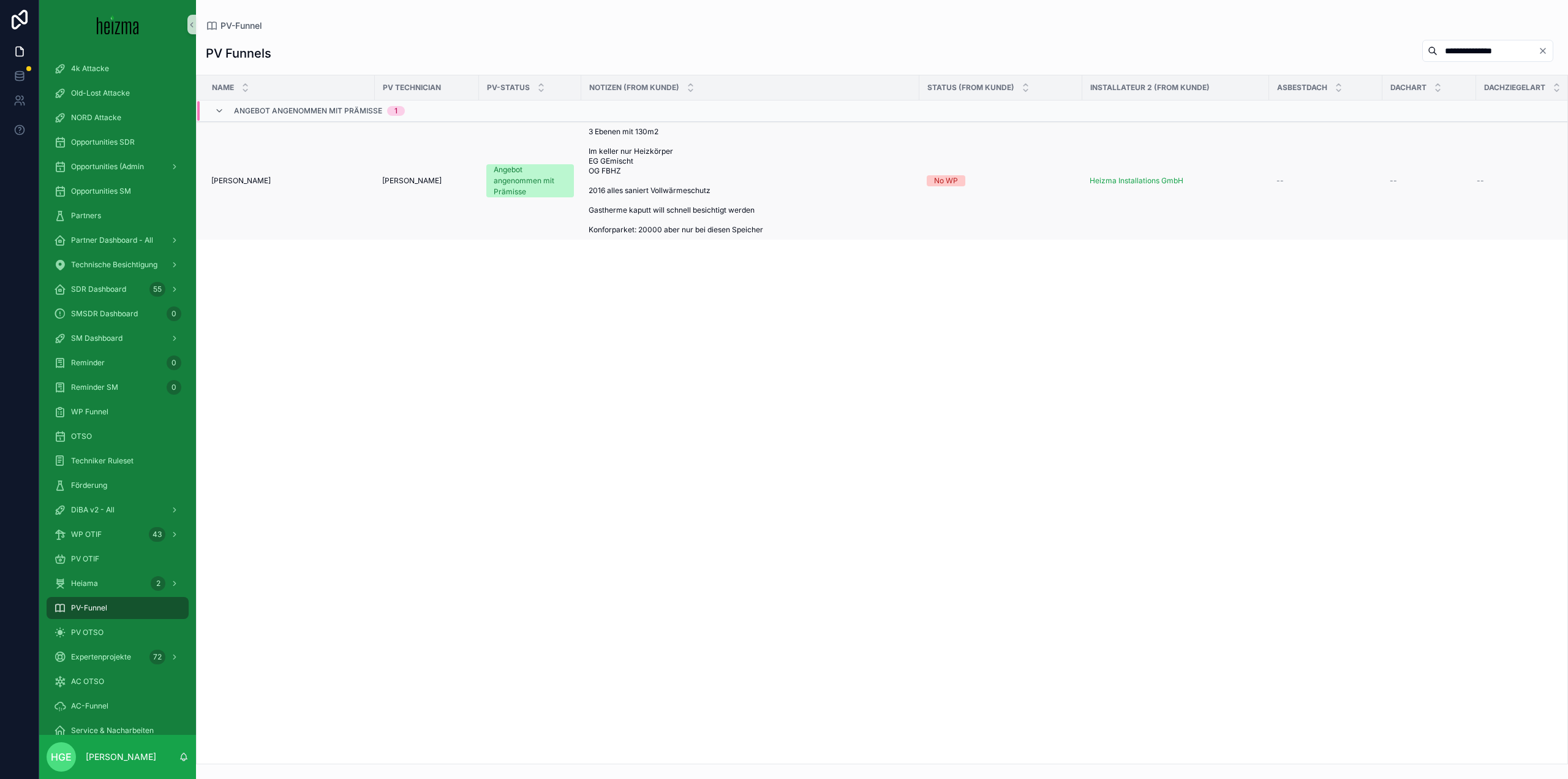
click at [251, 179] on span "[PERSON_NAME]" at bounding box center [241, 181] width 60 height 10
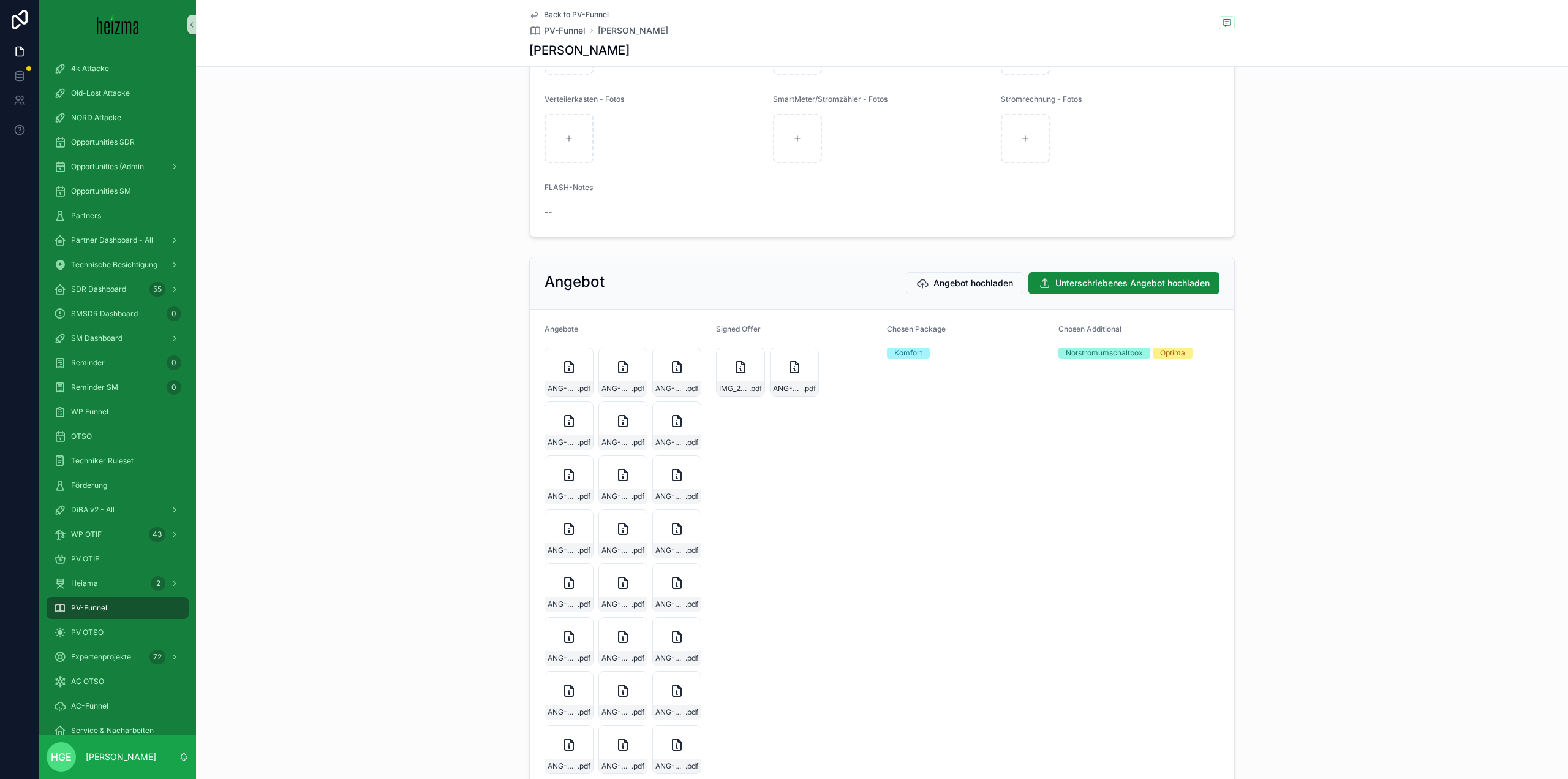
scroll to position [2036, 0]
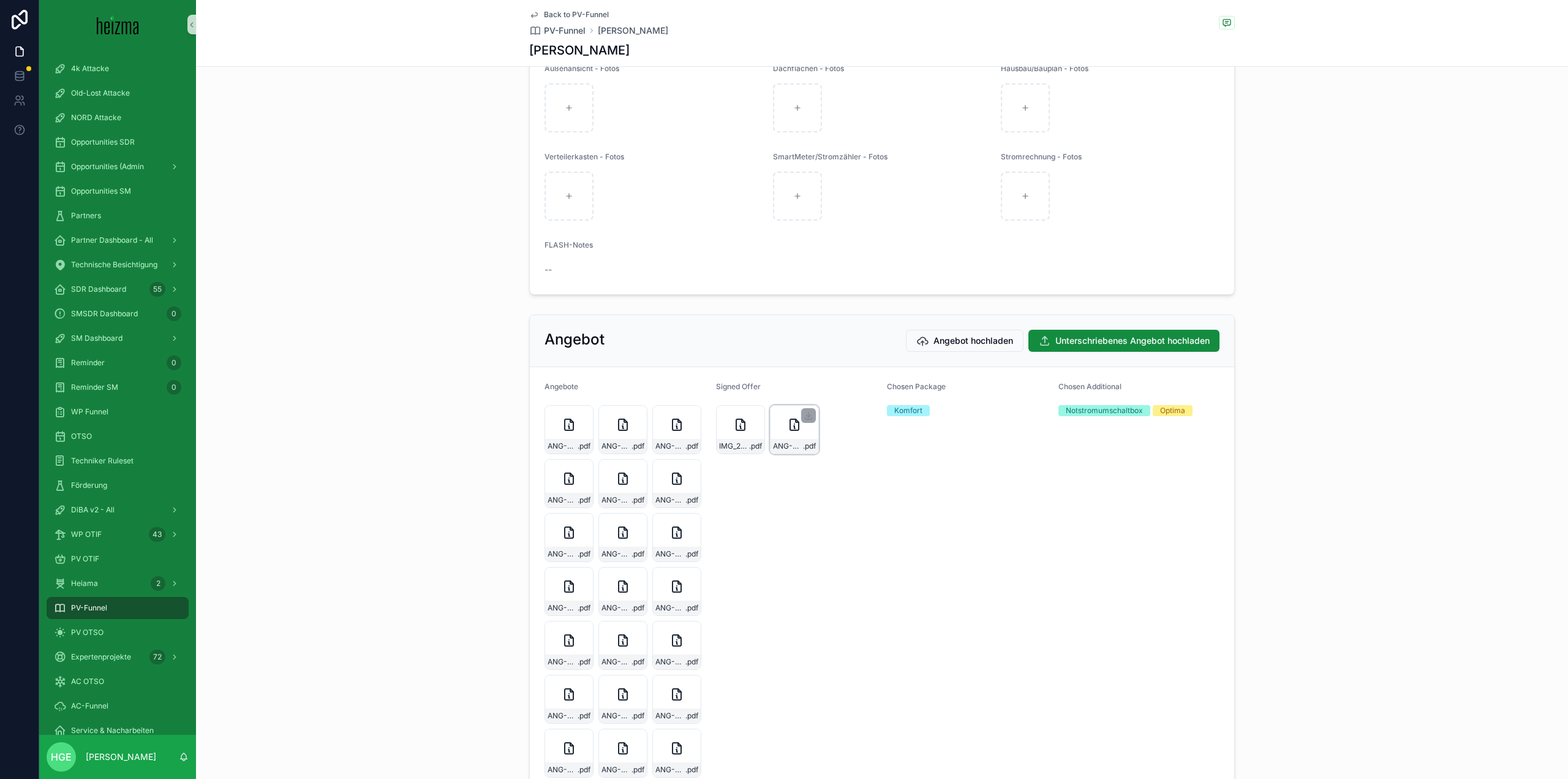
click at [775, 451] on div "ANG-PV-2708-Krenn-2025-06-20 .pdf" at bounding box center [794, 429] width 49 height 49
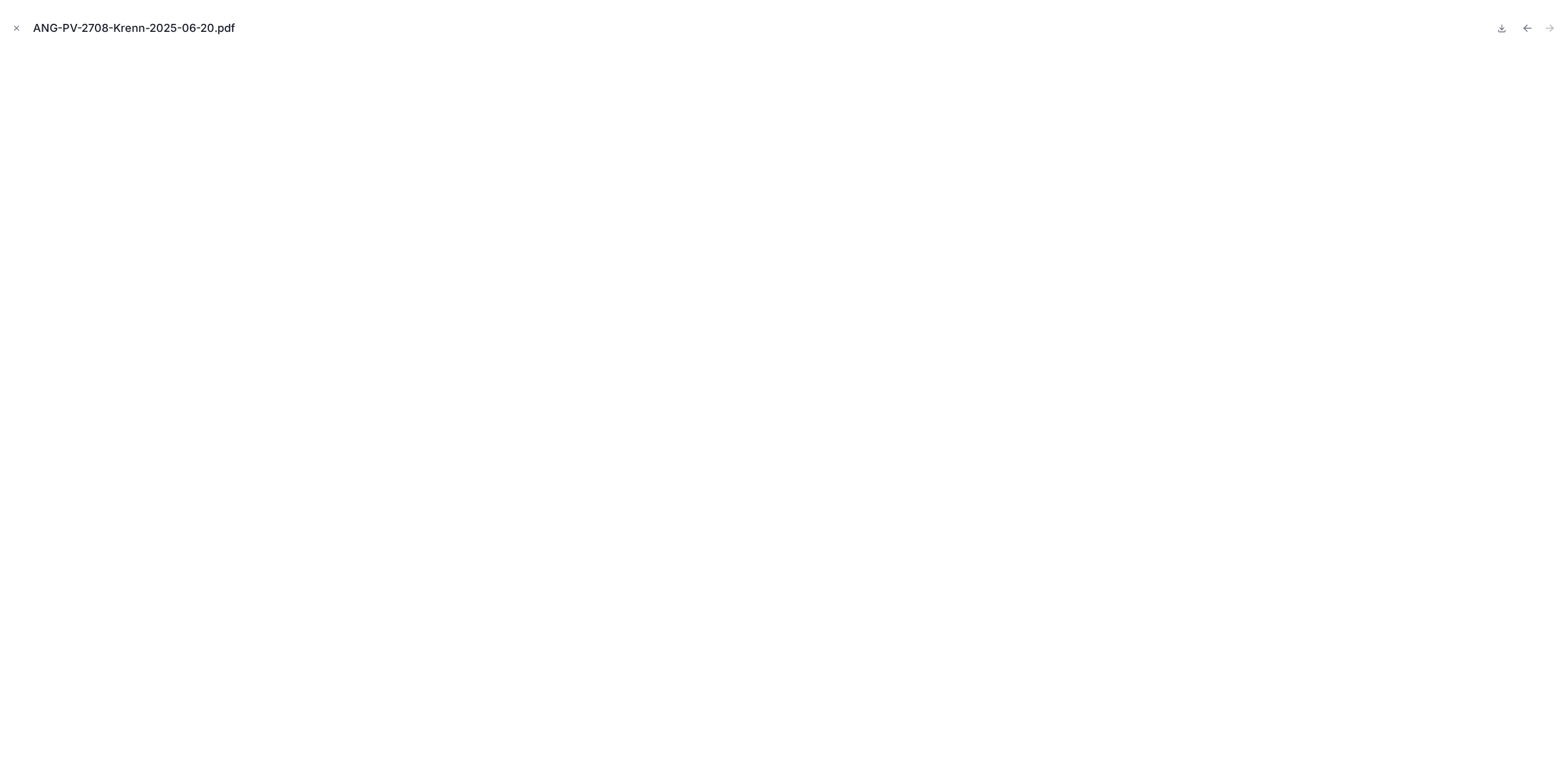
click at [14, 32] on button "Close modal" at bounding box center [16, 28] width 14 height 14
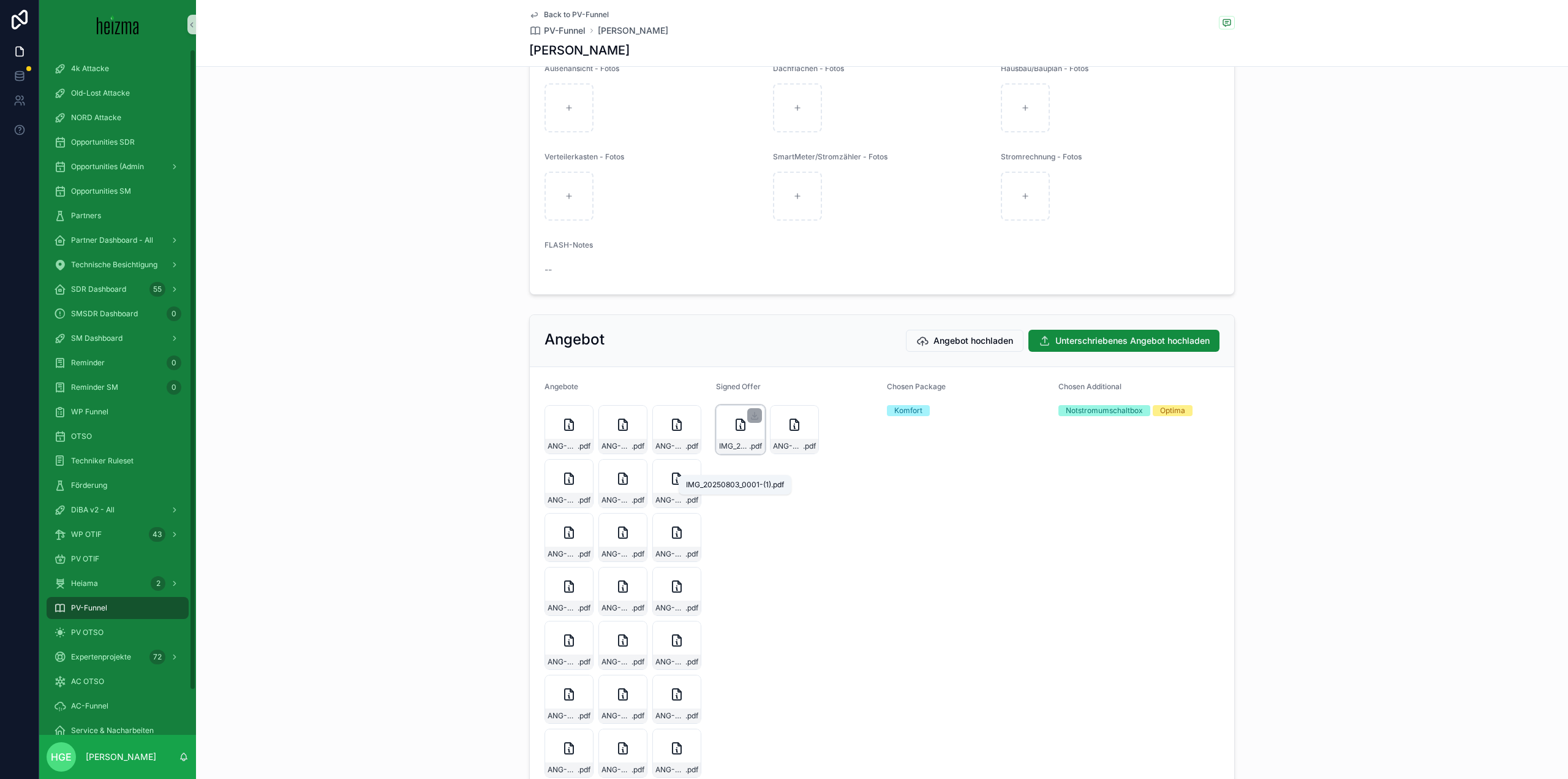
click at [736, 430] on icon "scrollable content" at bounding box center [740, 425] width 8 height 11
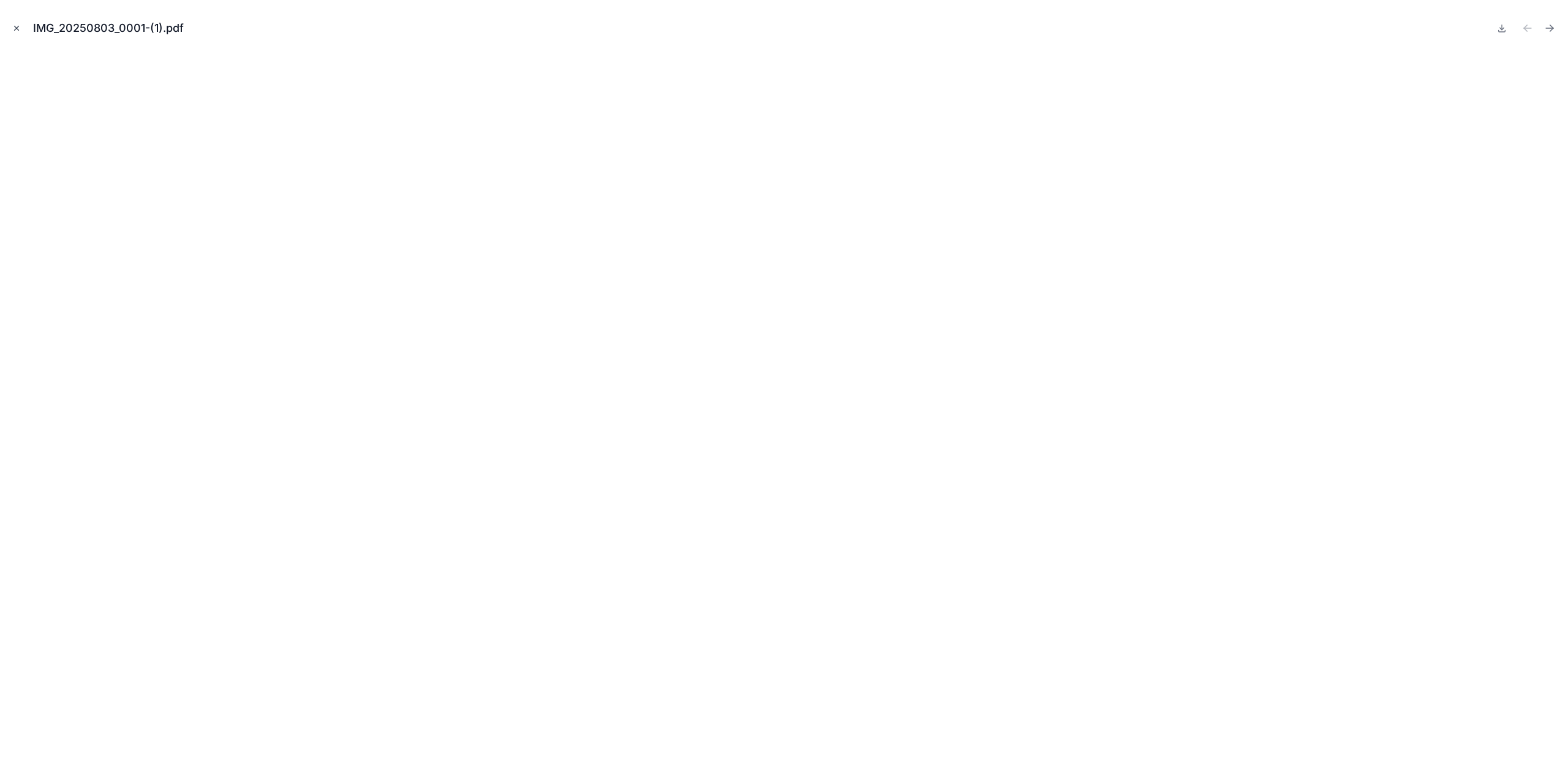
click at [12, 27] on button "Close modal" at bounding box center [16, 28] width 14 height 14
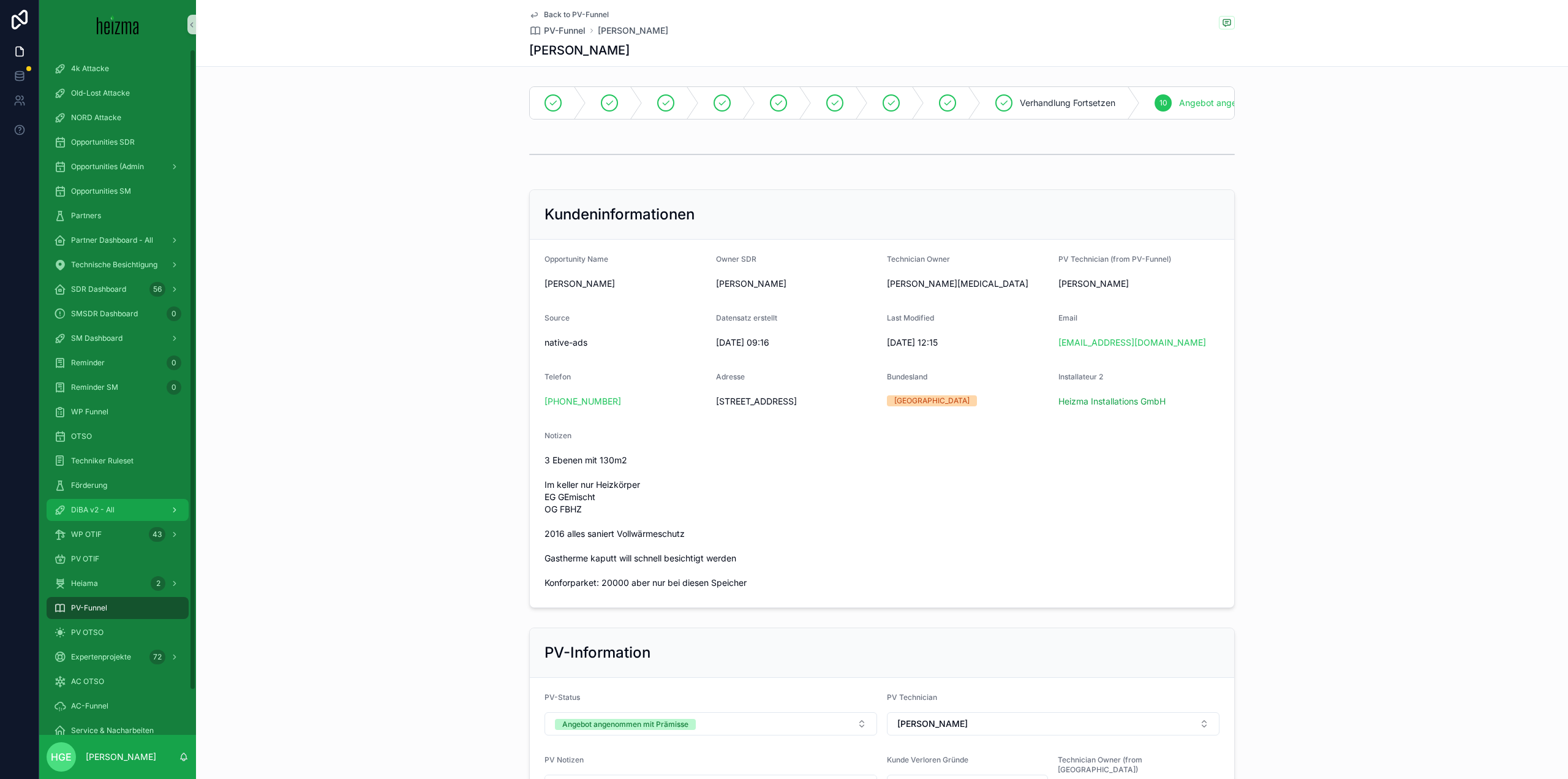
click at [130, 505] on div "DiBA v2 - All" at bounding box center [118, 510] width 128 height 20
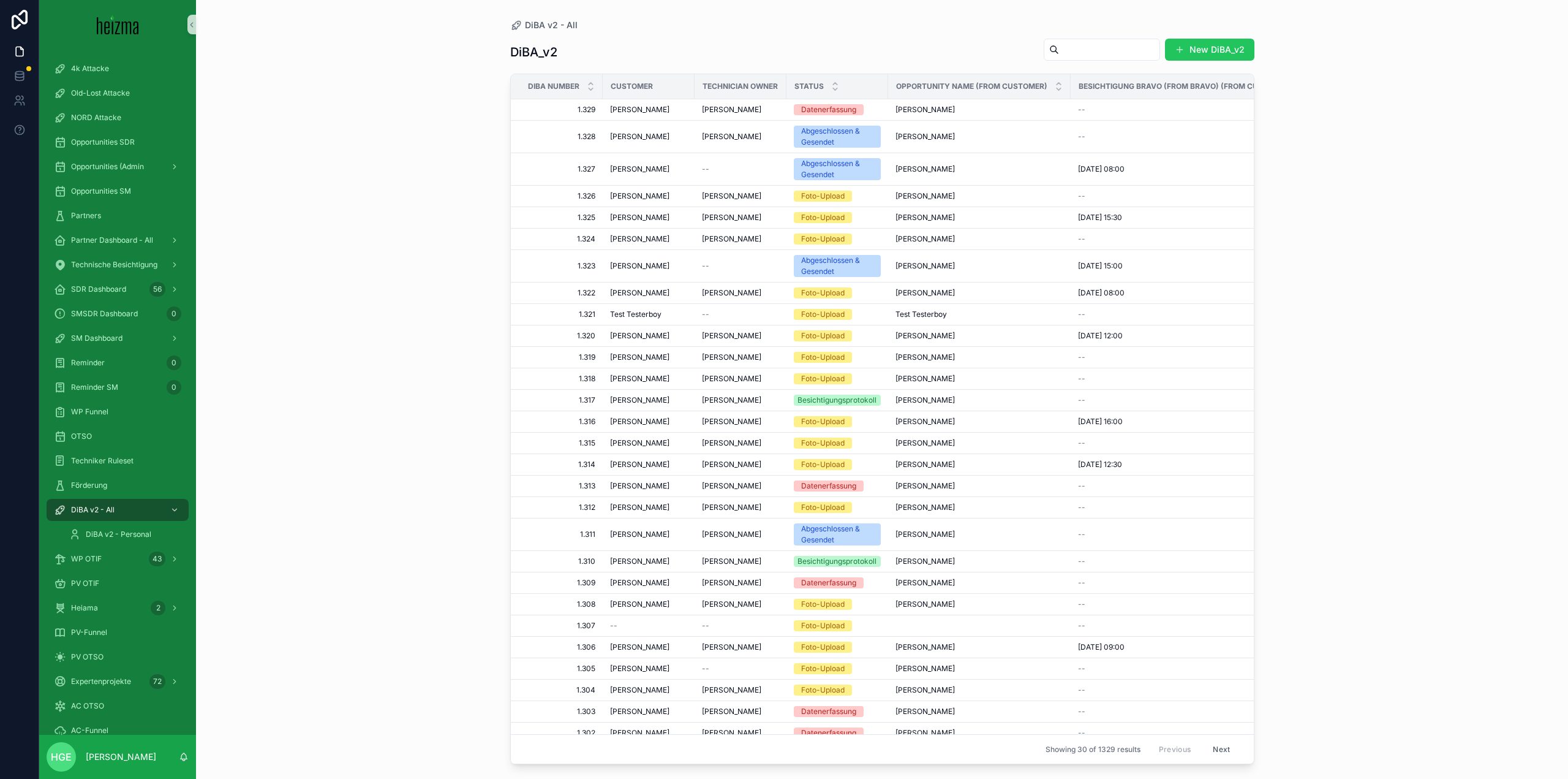
click at [1094, 55] on input "scrollable content" at bounding box center [1109, 49] width 100 height 17
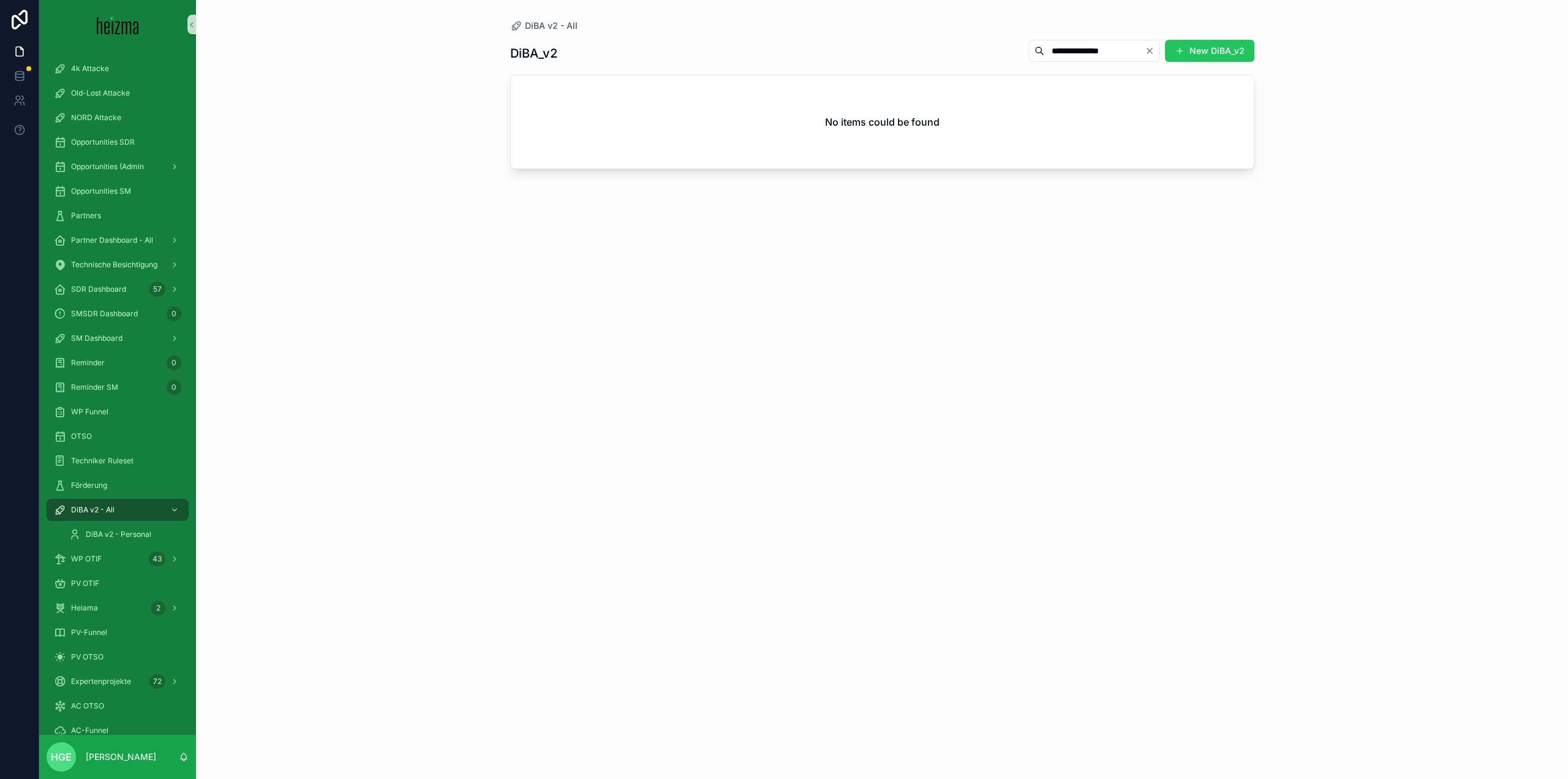
type input "**********"
